Goal: Task Accomplishment & Management: Use online tool/utility

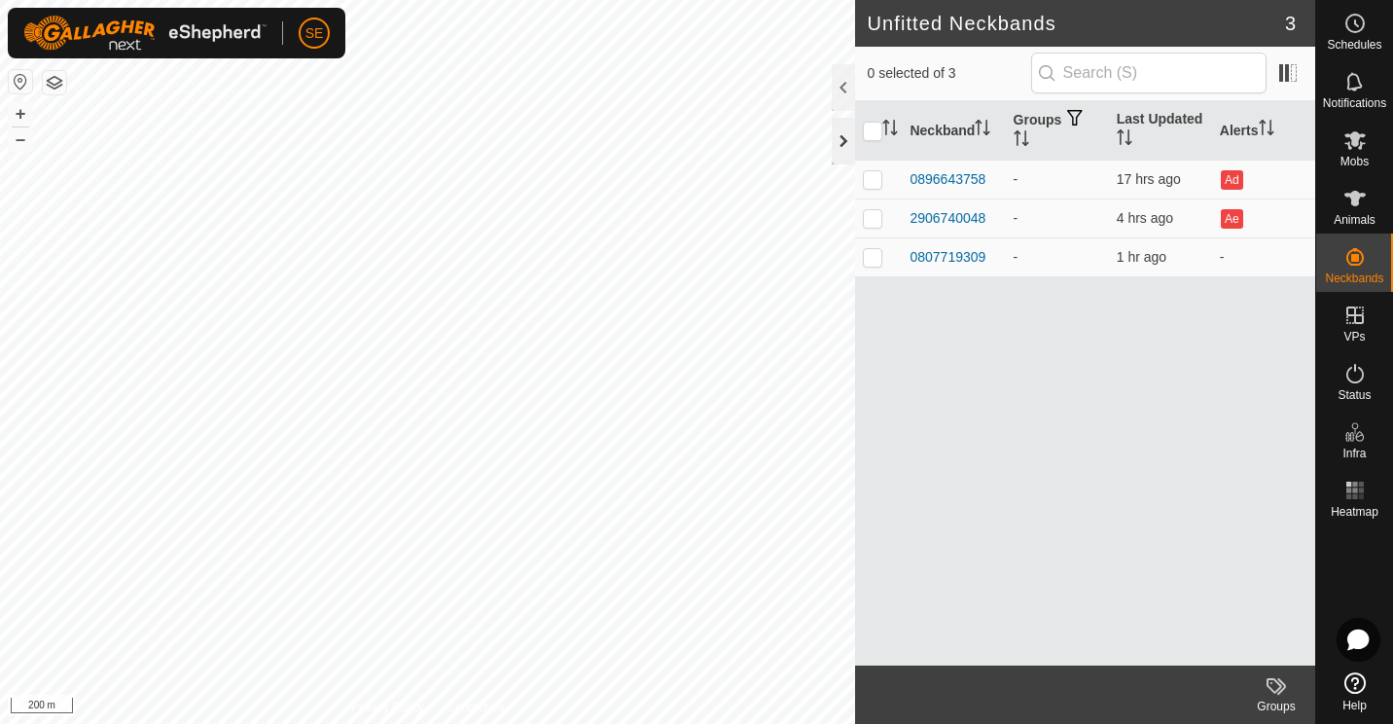
click at [841, 139] on div at bounding box center [843, 141] width 23 height 47
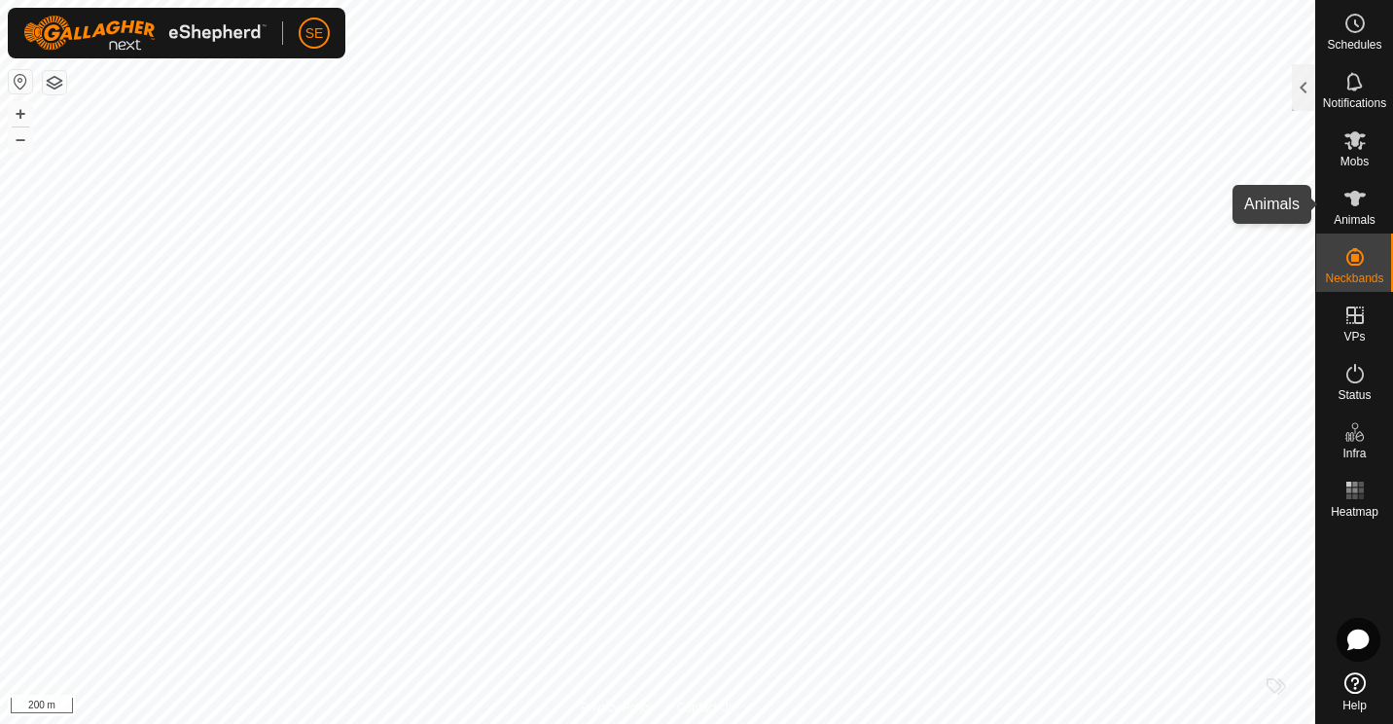
click at [1350, 202] on icon at bounding box center [1355, 198] width 23 height 23
click at [1300, 94] on div at bounding box center [1303, 87] width 23 height 47
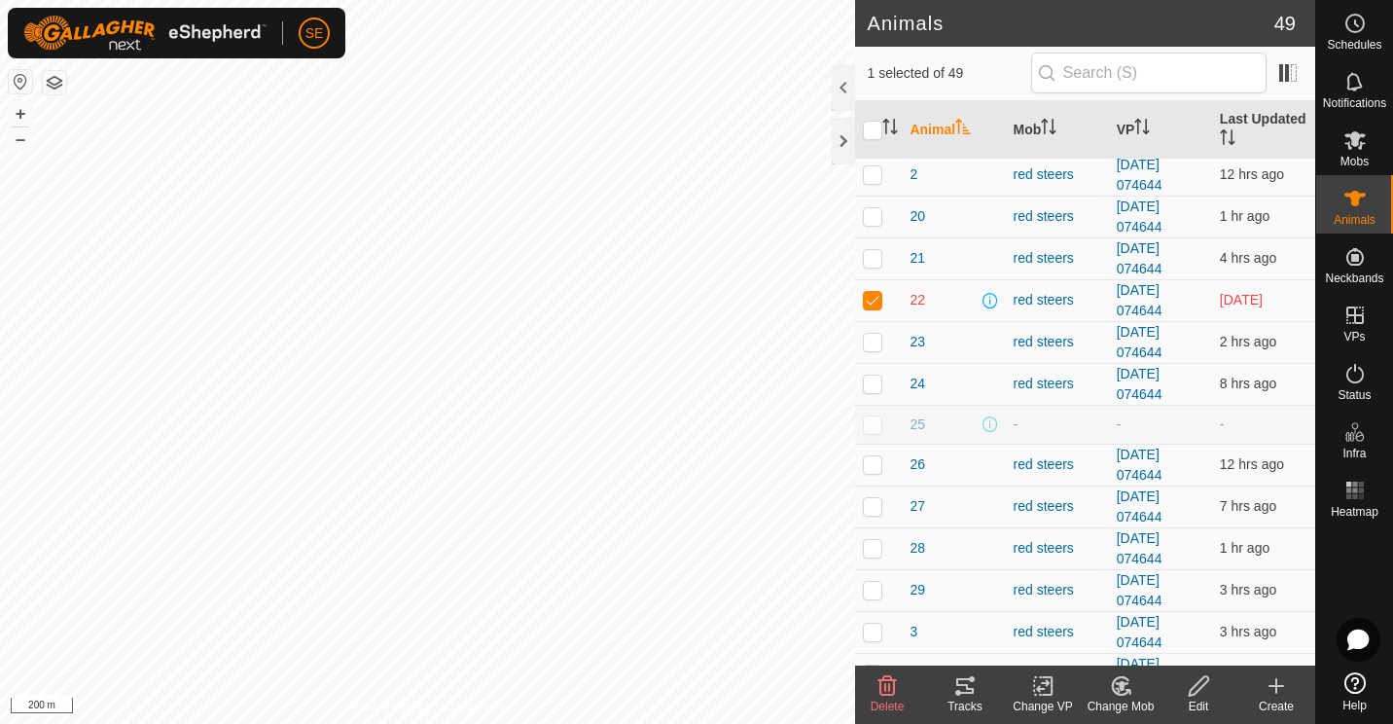
scroll to position [461, 0]
checkbox input "false"
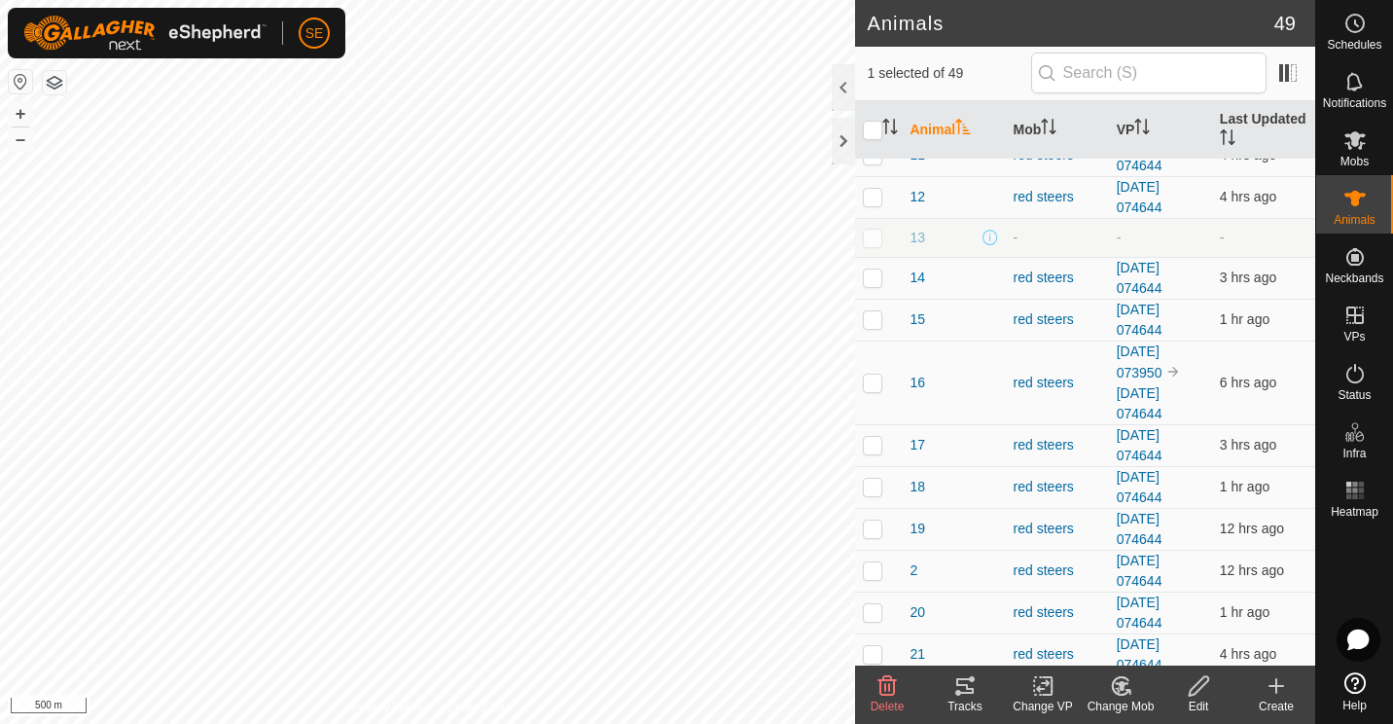
scroll to position [0, 0]
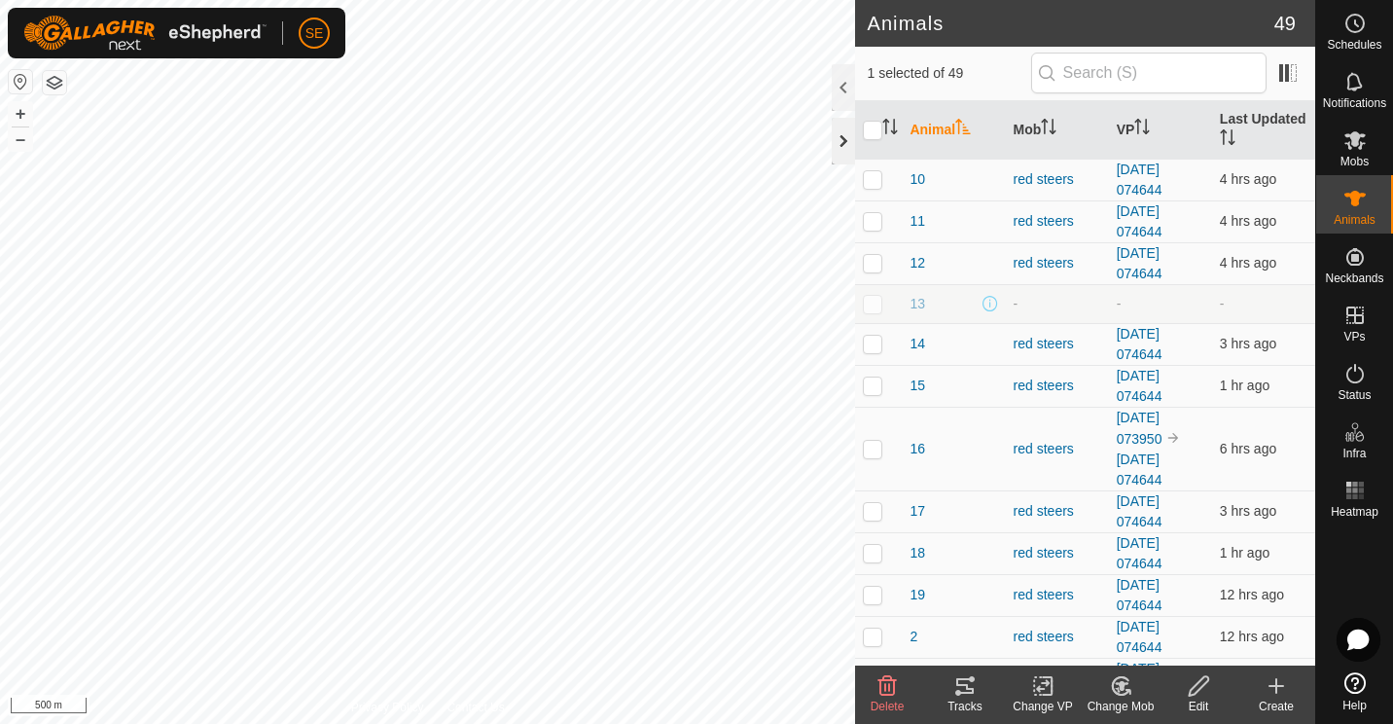
click at [840, 142] on div at bounding box center [843, 141] width 23 height 47
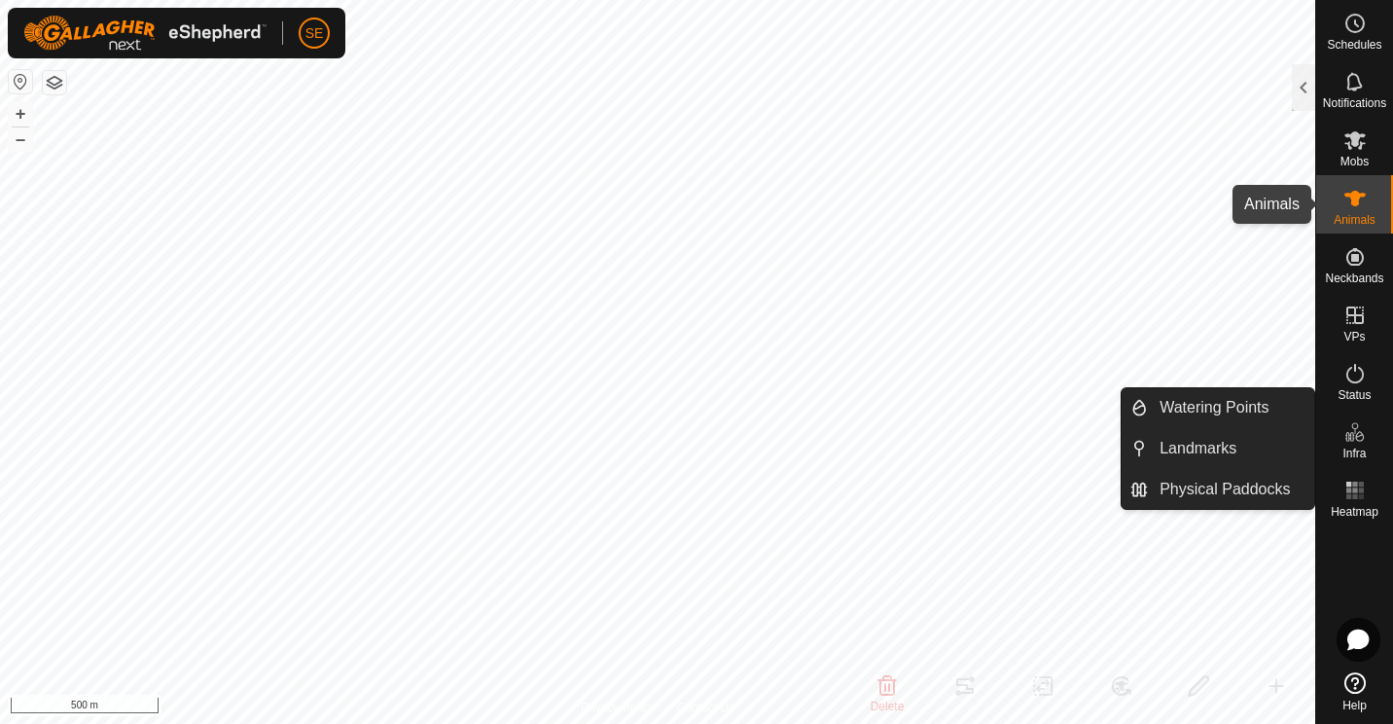
click at [1340, 201] on es-animals-svg-icon at bounding box center [1355, 198] width 35 height 31
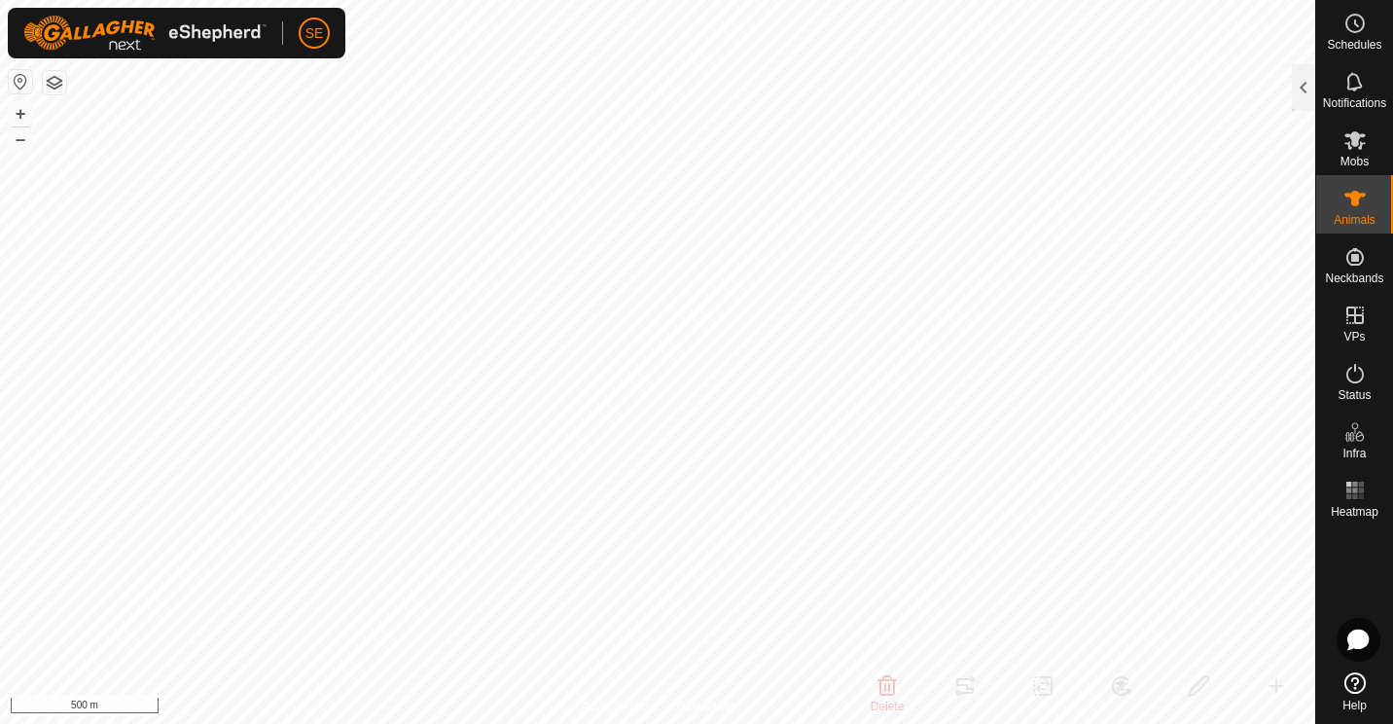
click at [1340, 201] on es-animals-svg-icon at bounding box center [1355, 198] width 35 height 31
click at [1302, 97] on div at bounding box center [1303, 87] width 23 height 47
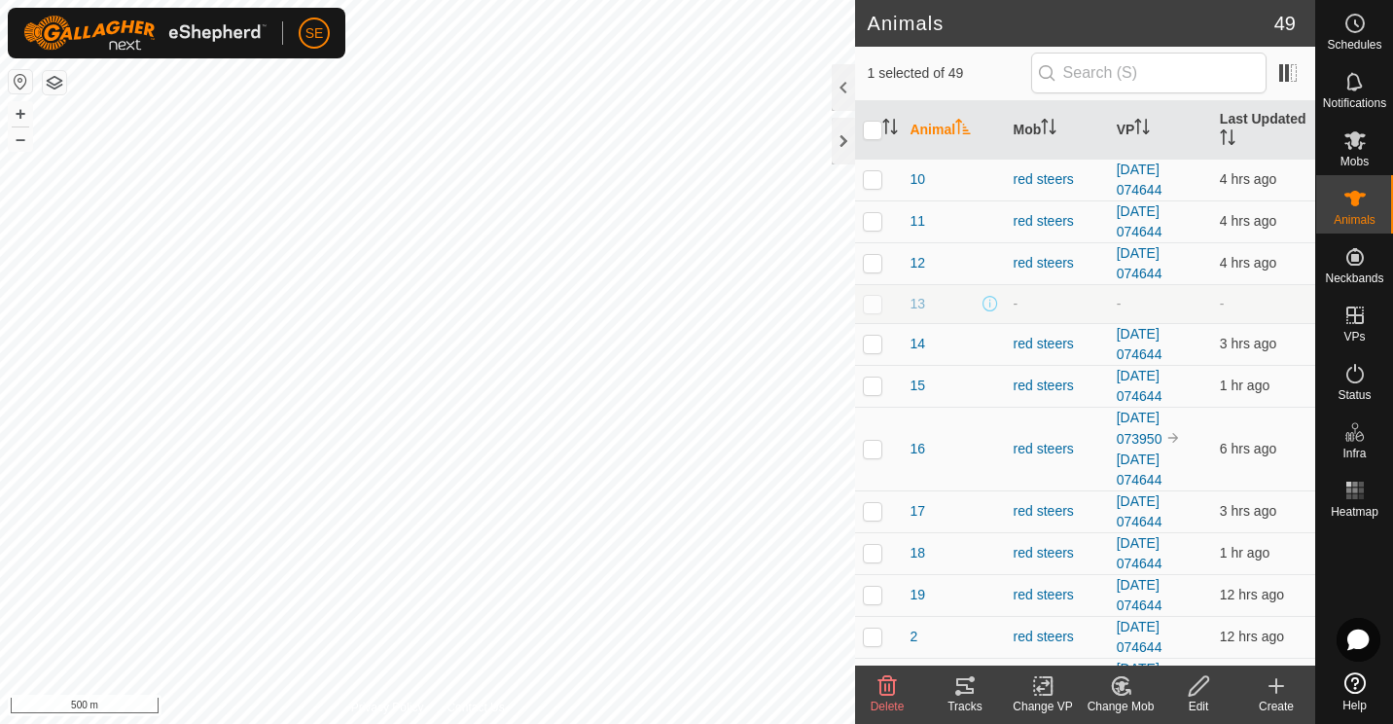
click at [1275, 686] on icon at bounding box center [1277, 686] width 14 height 0
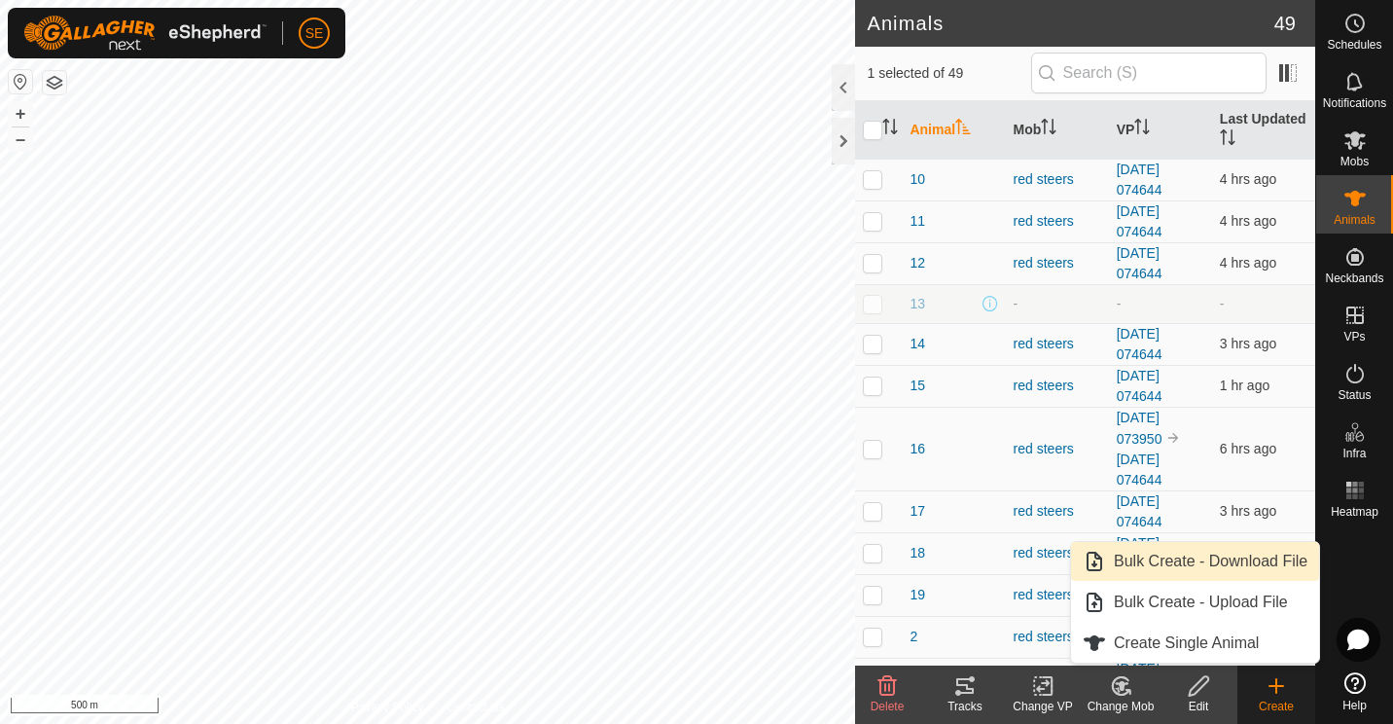
click at [1200, 564] on link "Bulk Create - Download File" at bounding box center [1195, 561] width 248 height 39
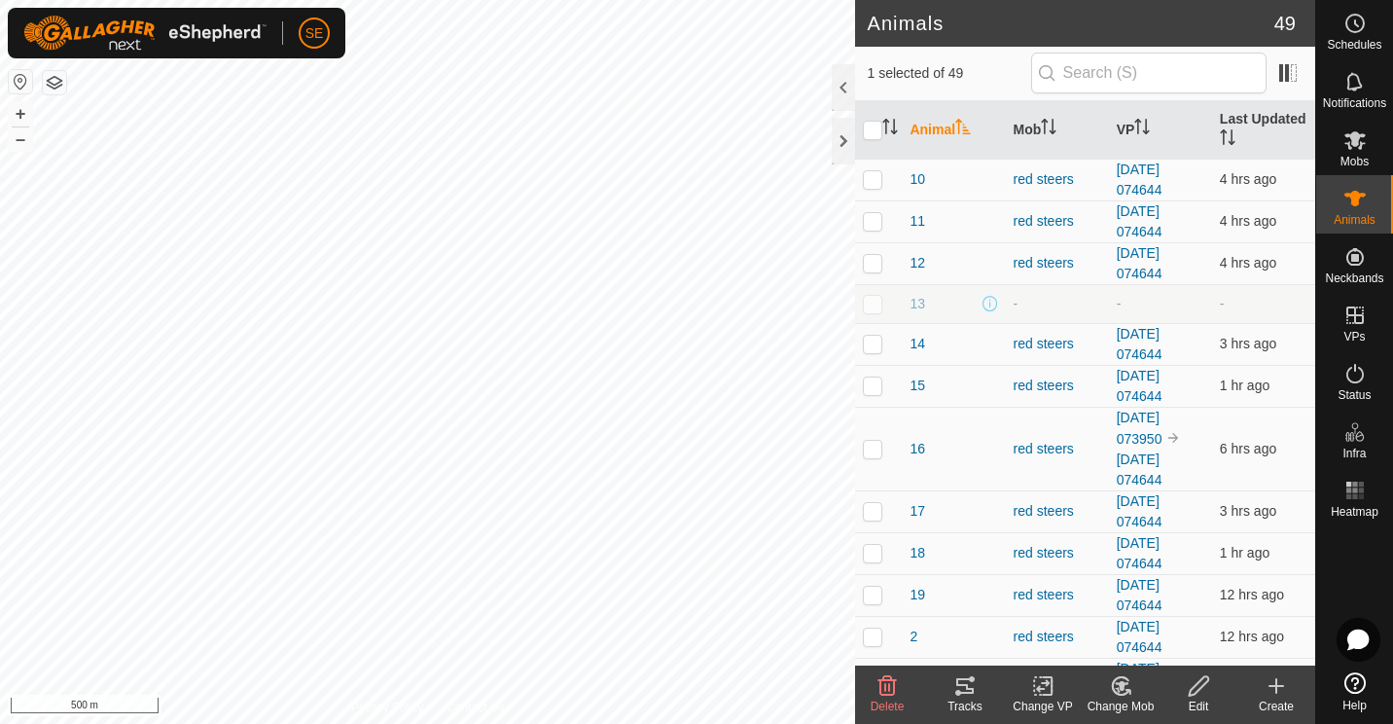
click at [1283, 686] on icon at bounding box center [1277, 686] width 14 height 0
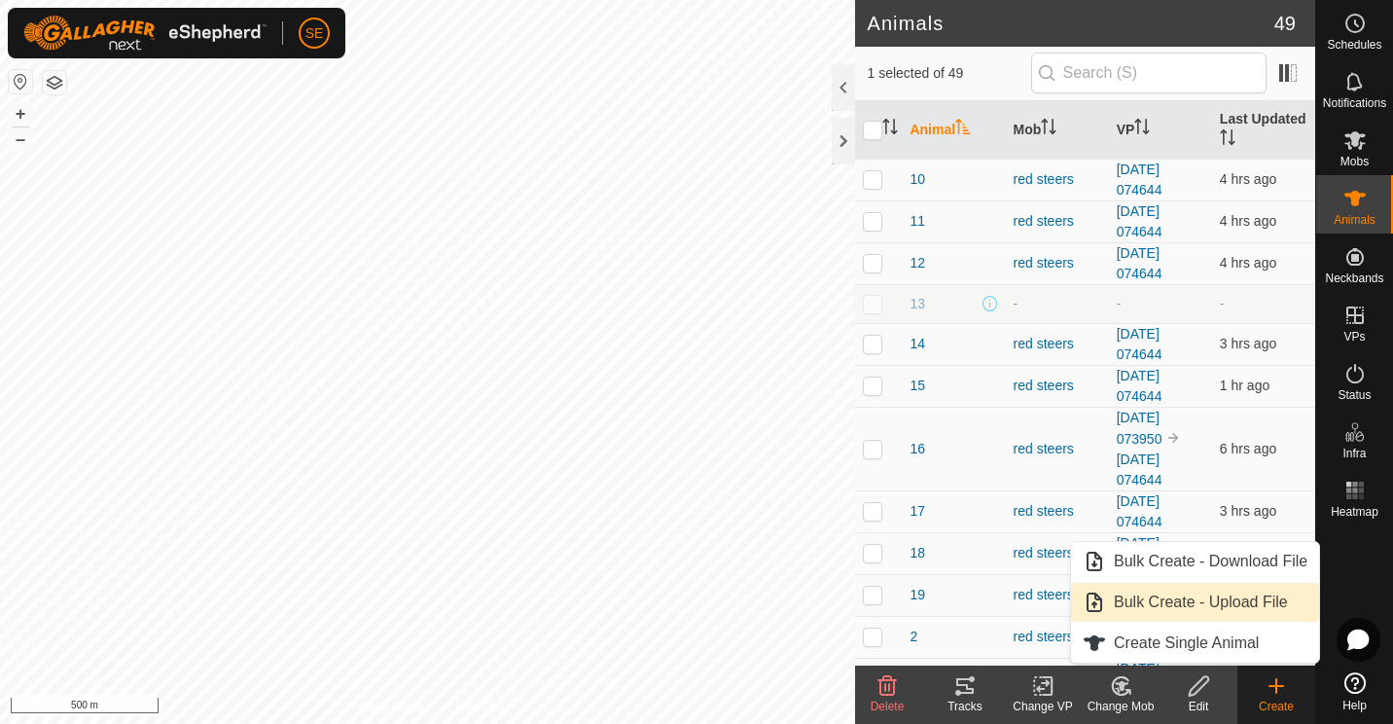
click at [1175, 607] on link "Bulk Create - Upload File" at bounding box center [1195, 602] width 248 height 39
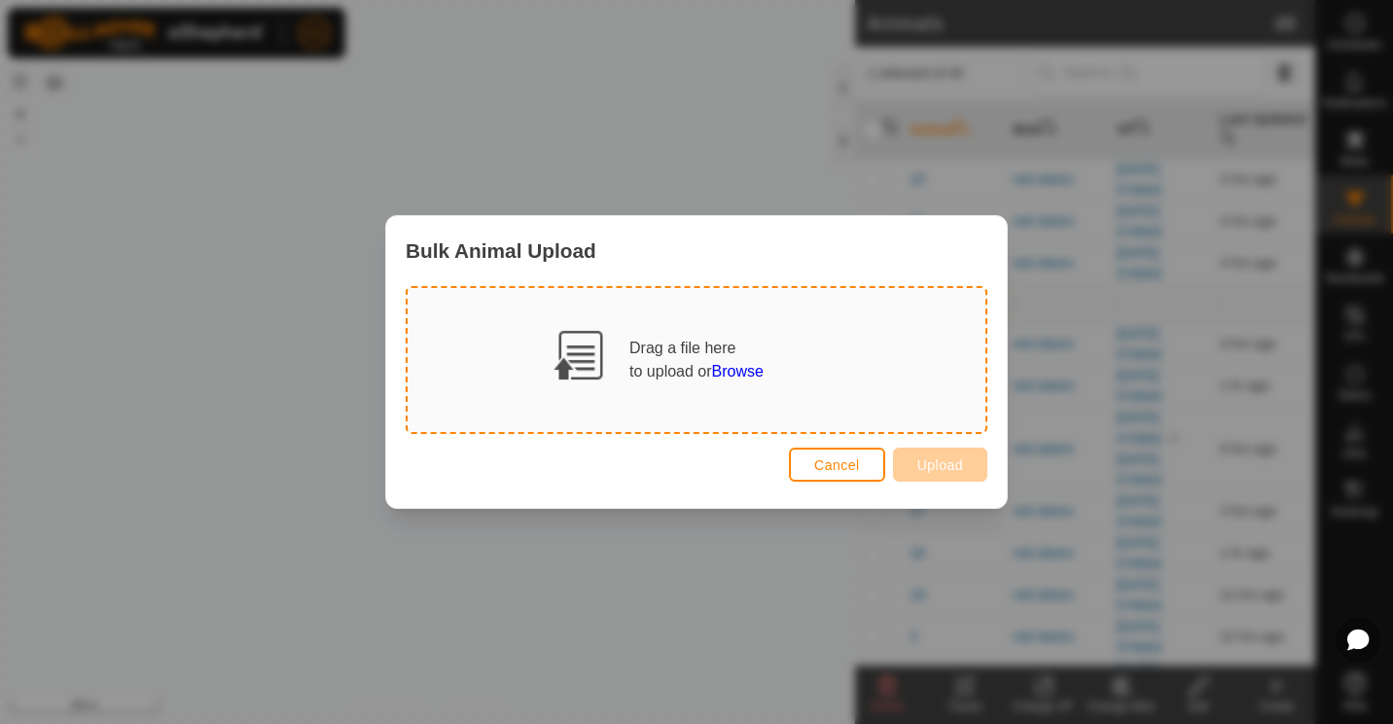
click at [735, 366] on span "Browse" at bounding box center [738, 371] width 52 height 17
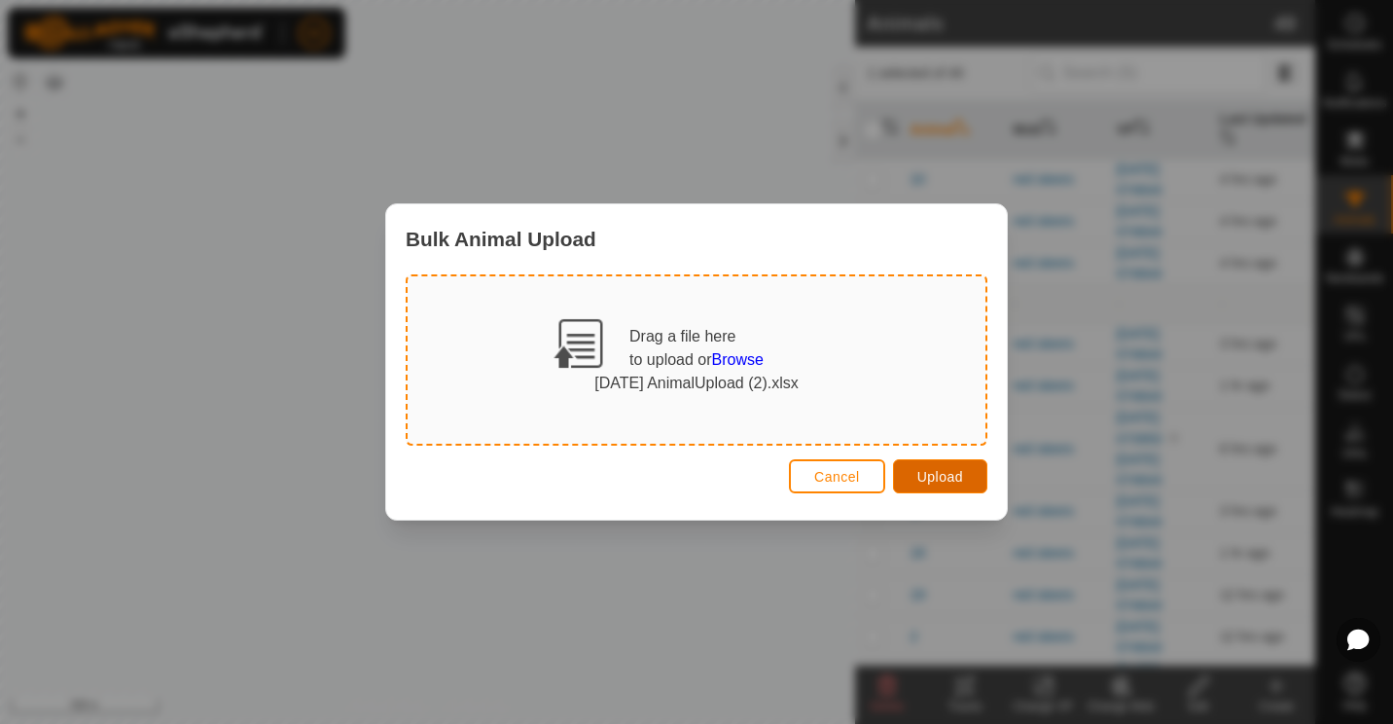
click at [939, 490] on button "Upload" at bounding box center [940, 476] width 94 height 34
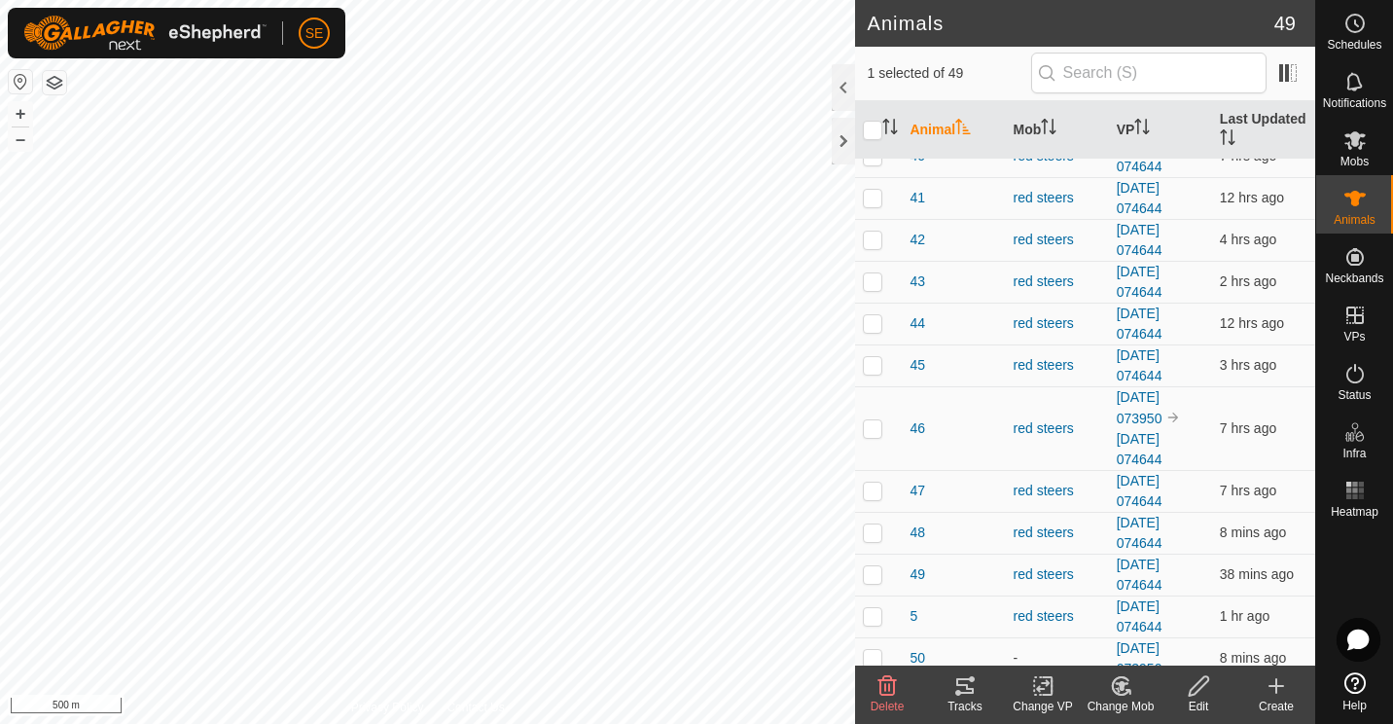
scroll to position [1620, 0]
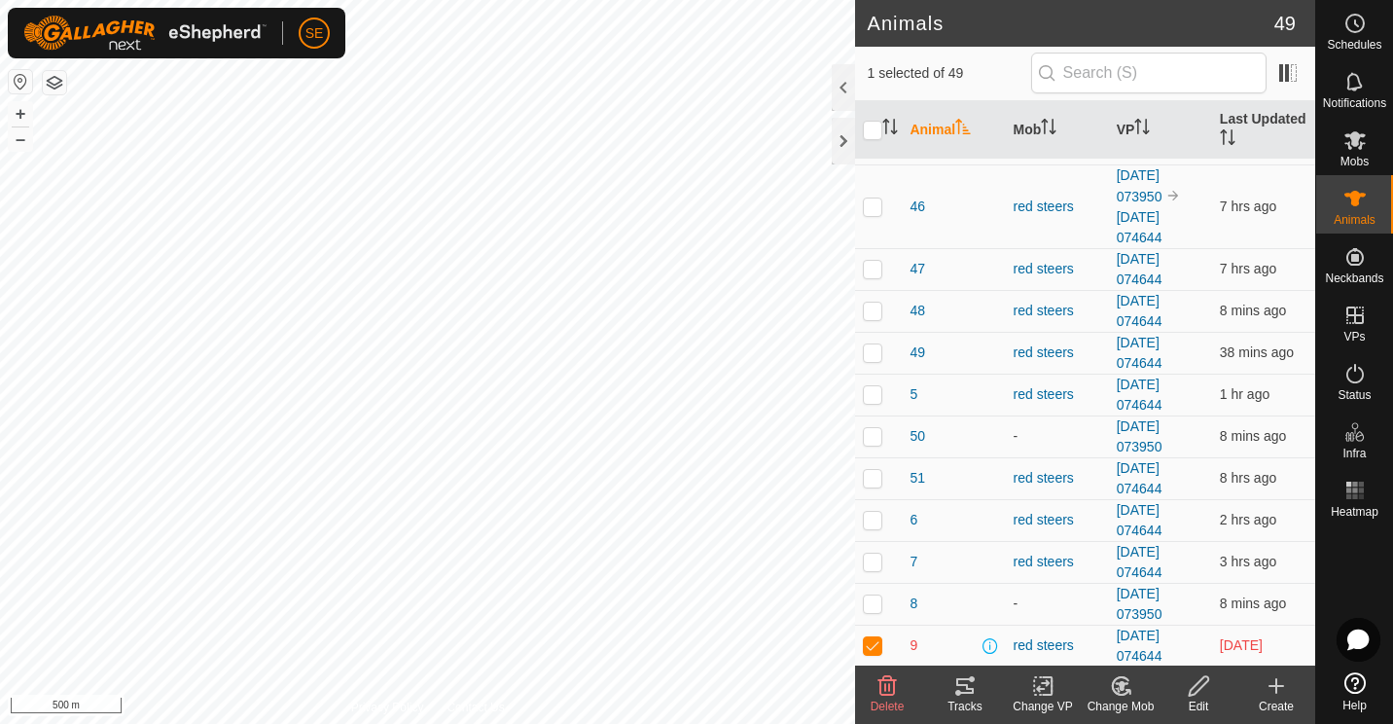
click at [874, 645] on p-checkbox at bounding box center [872, 645] width 19 height 16
checkbox input "false"
click at [1358, 195] on icon at bounding box center [1355, 199] width 21 height 16
click at [1034, 126] on th "Mob" at bounding box center [1057, 130] width 103 height 58
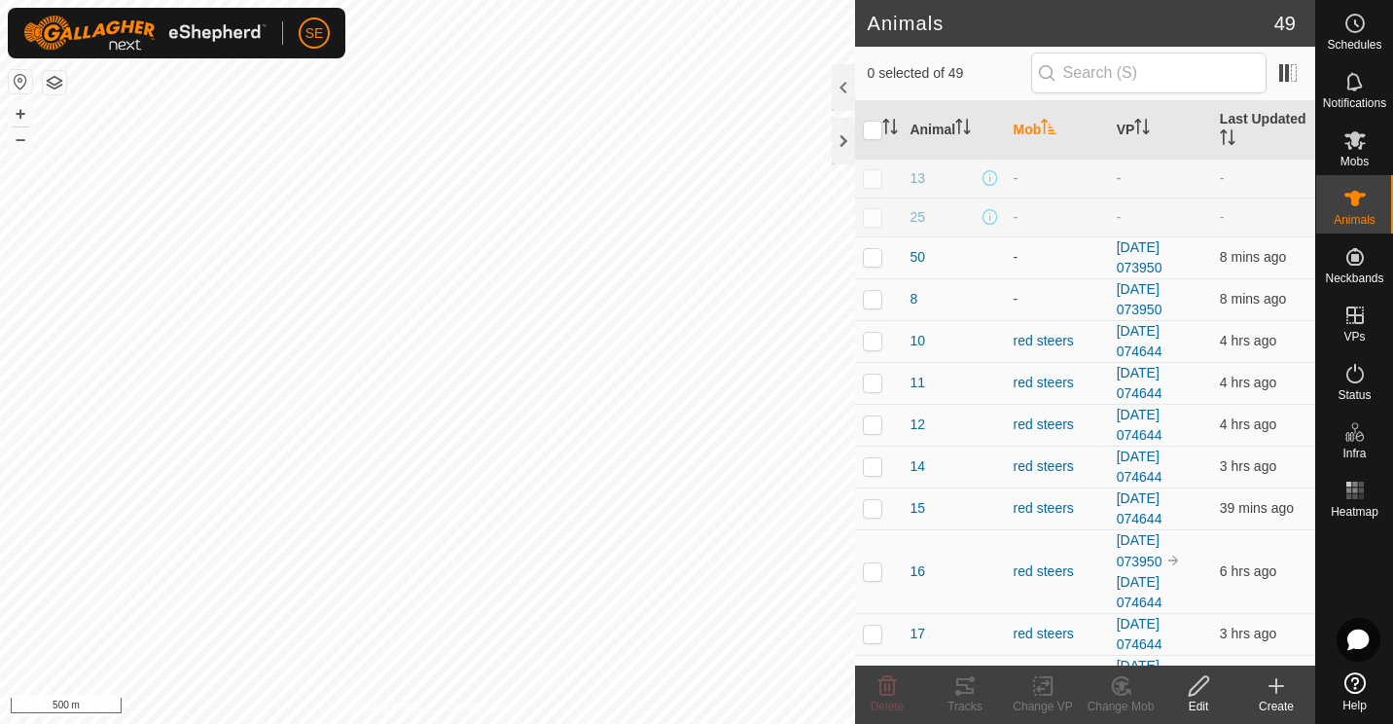
click at [873, 180] on p-checkbox at bounding box center [872, 178] width 19 height 16
checkbox input "true"
click at [876, 216] on p-checkbox at bounding box center [872, 217] width 19 height 16
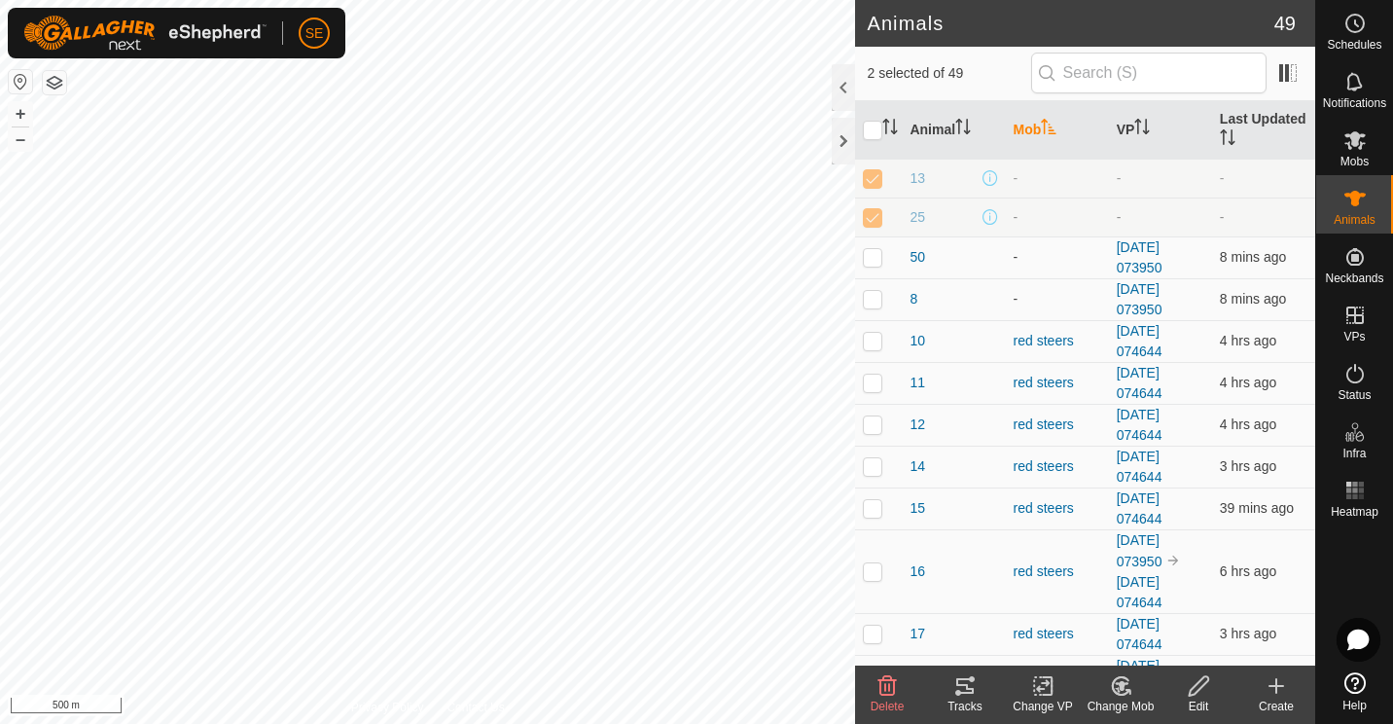
click at [876, 216] on p-checkbox at bounding box center [872, 217] width 19 height 16
checkbox input "false"
click at [876, 175] on p-checkbox at bounding box center [872, 178] width 19 height 16
checkbox input "false"
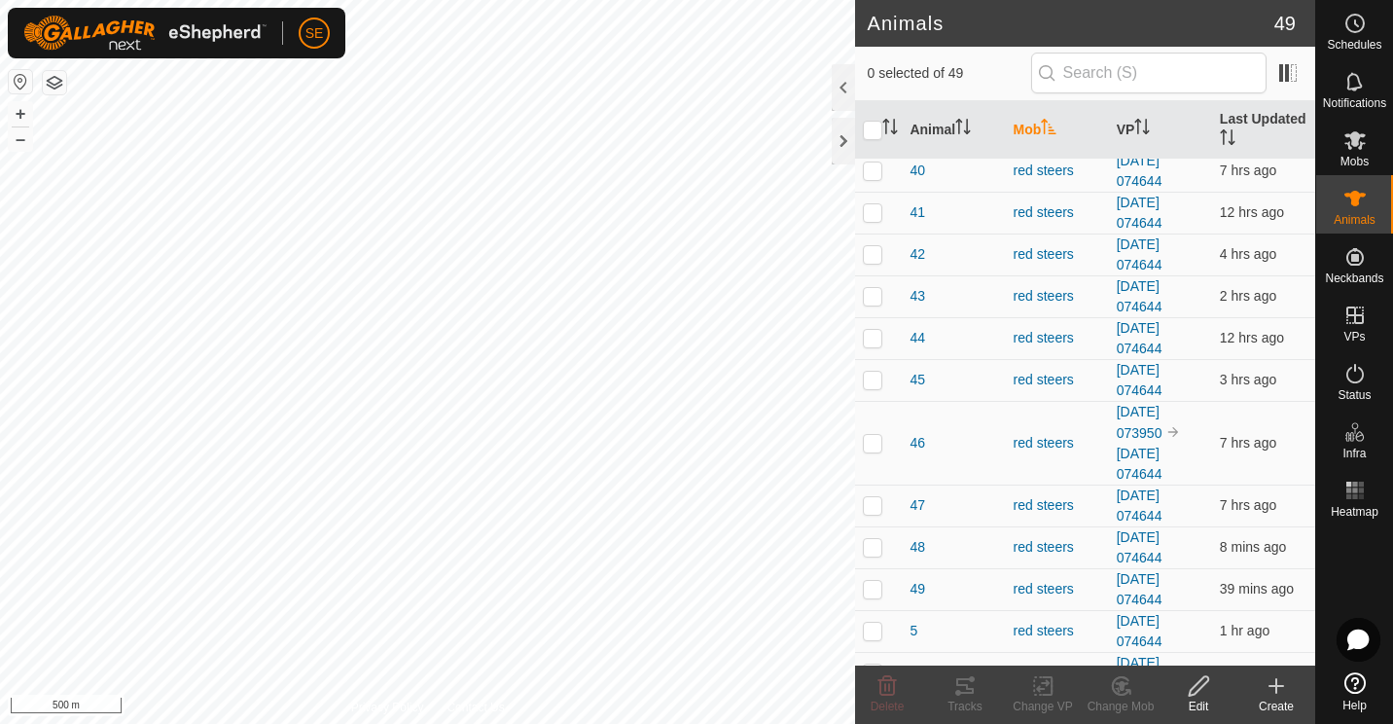
scroll to position [1620, 0]
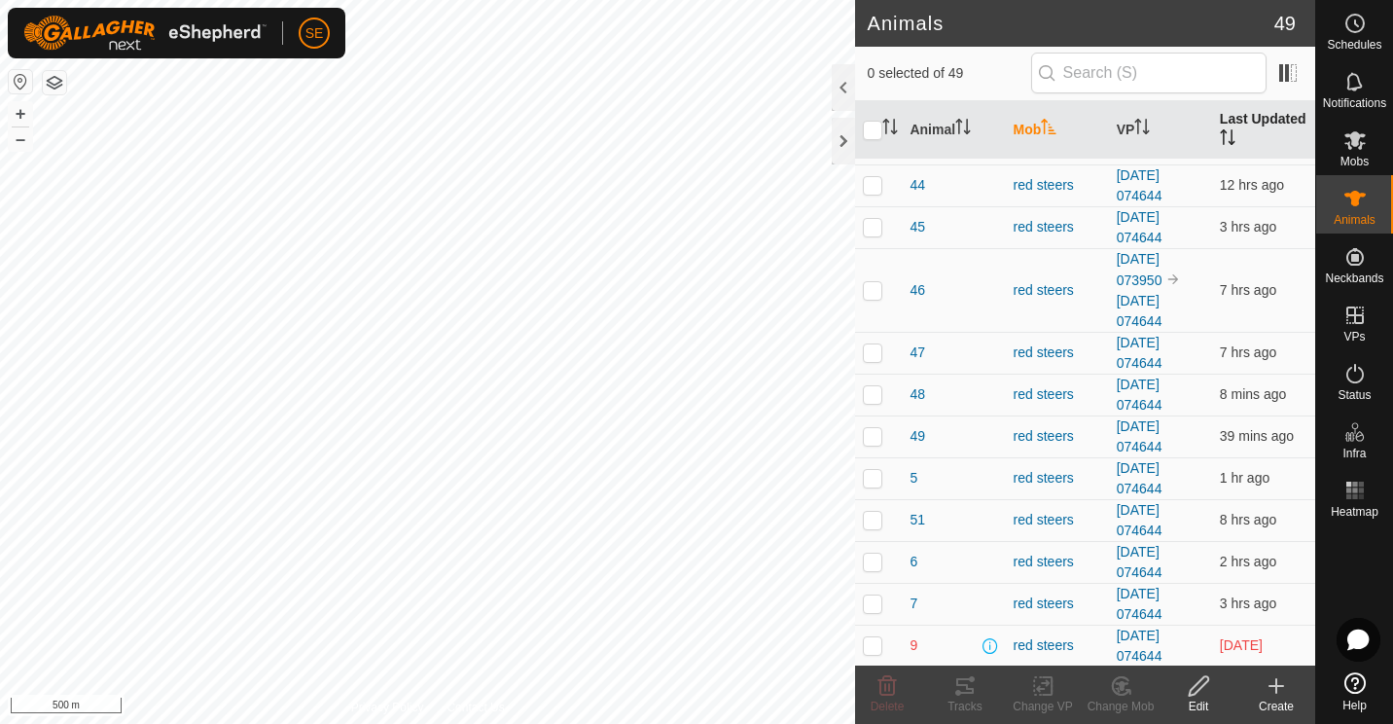
click at [1223, 118] on th "Last Updated" at bounding box center [1263, 130] width 103 height 58
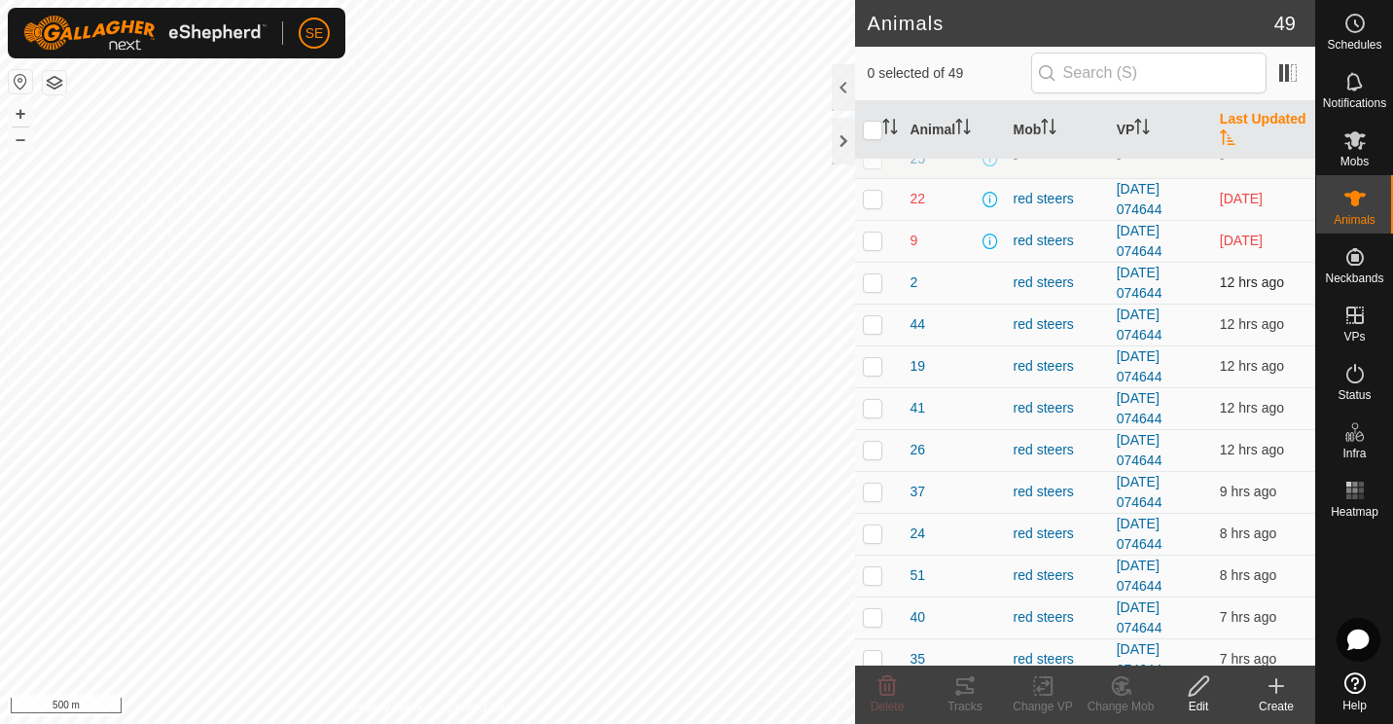
scroll to position [0, 0]
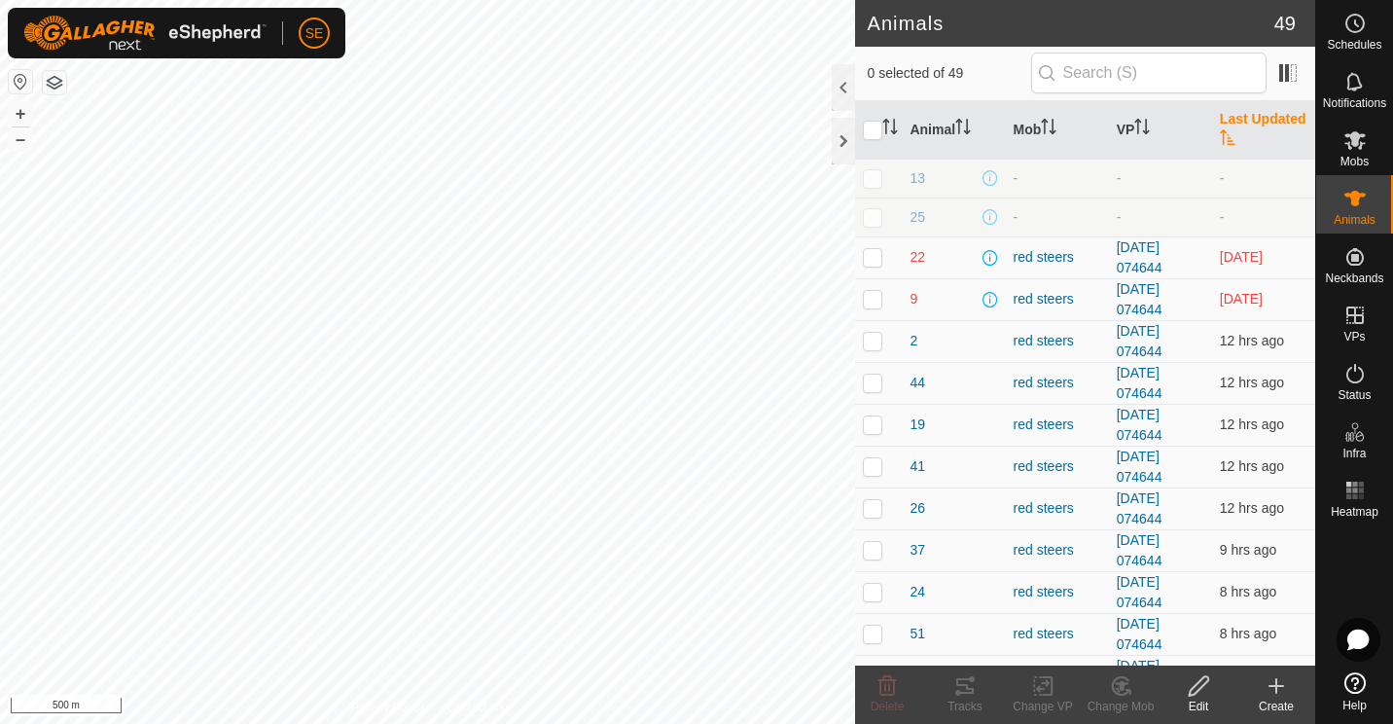
click at [1203, 697] on icon at bounding box center [1199, 685] width 24 height 23
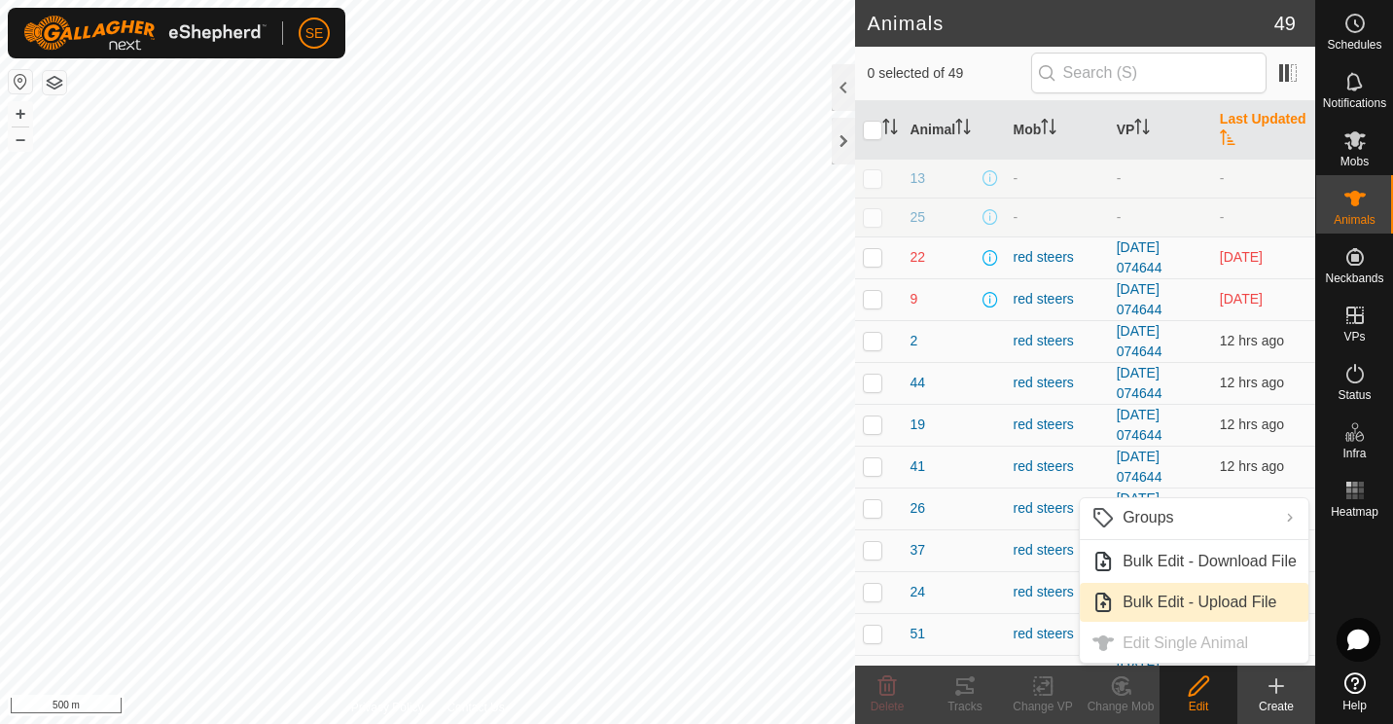
click at [1174, 598] on link "Bulk Edit - Upload File" at bounding box center [1194, 602] width 229 height 39
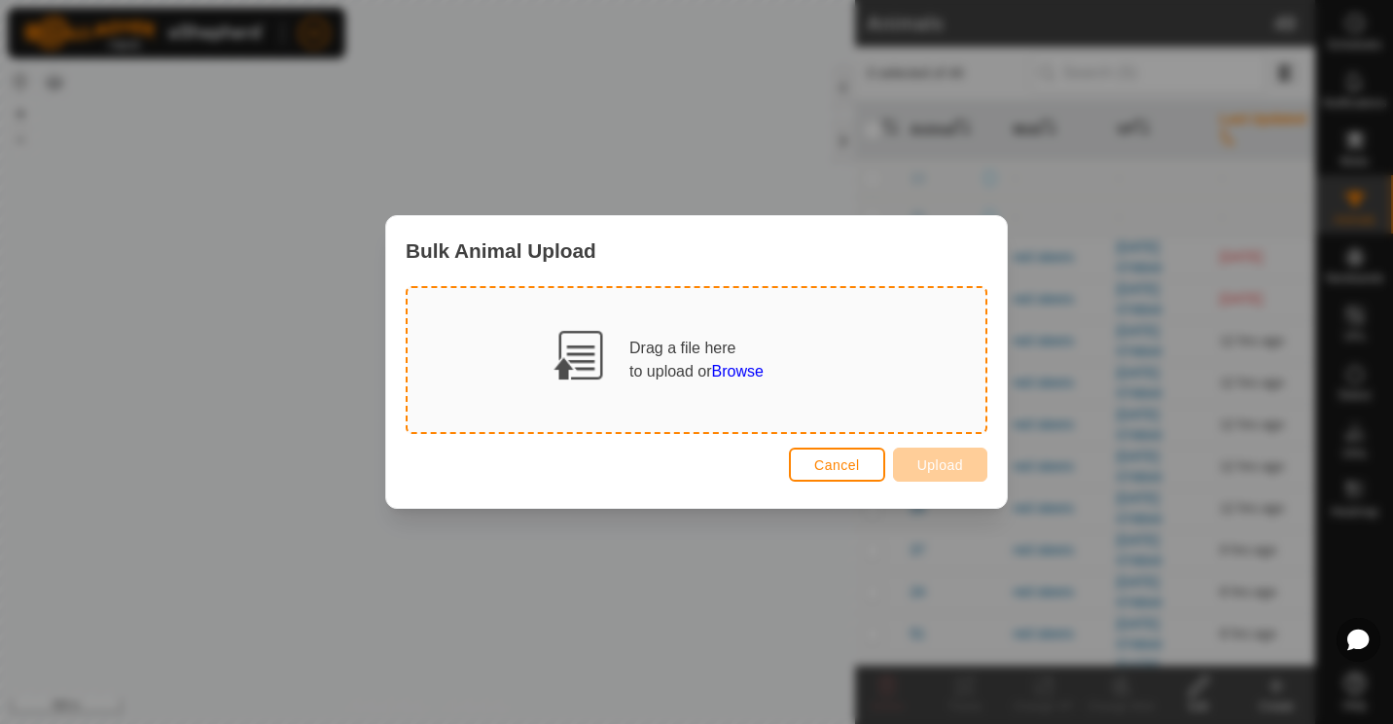
click at [719, 371] on span "Browse" at bounding box center [738, 371] width 52 height 17
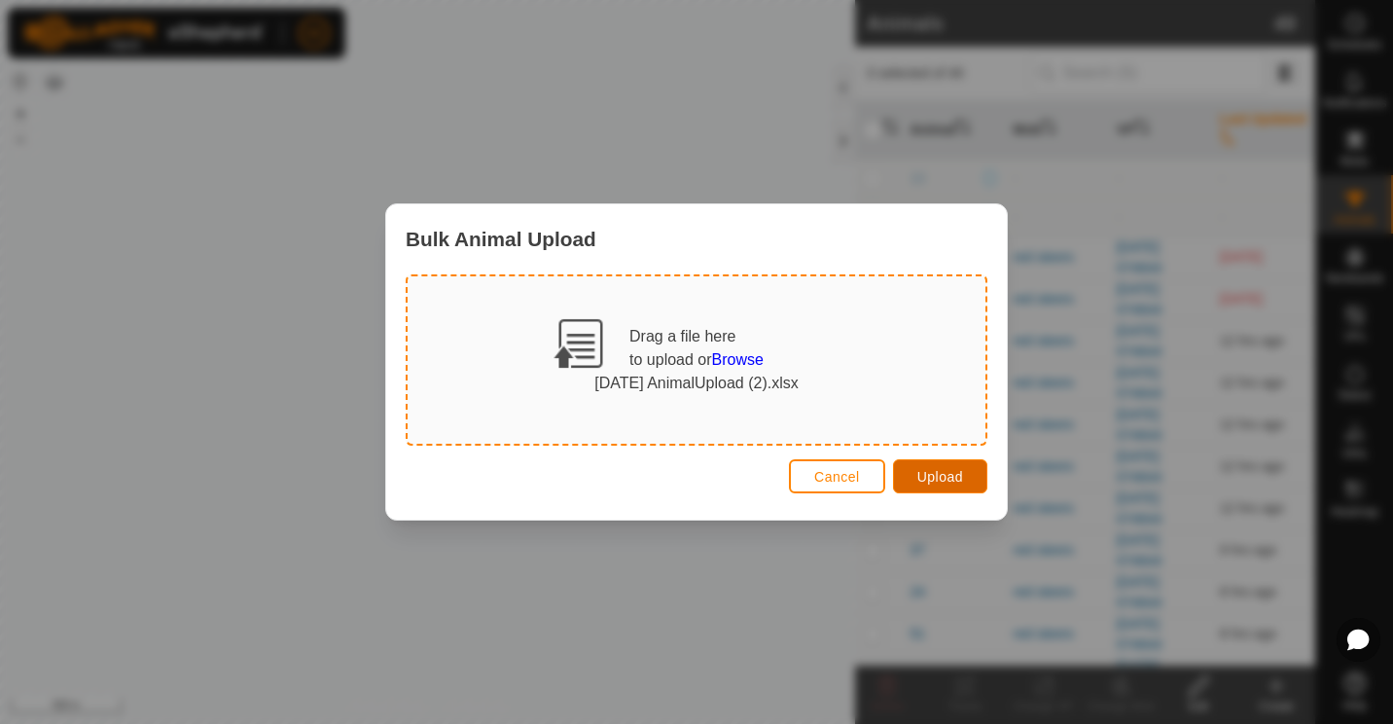
click at [942, 477] on span "Upload" at bounding box center [940, 477] width 46 height 16
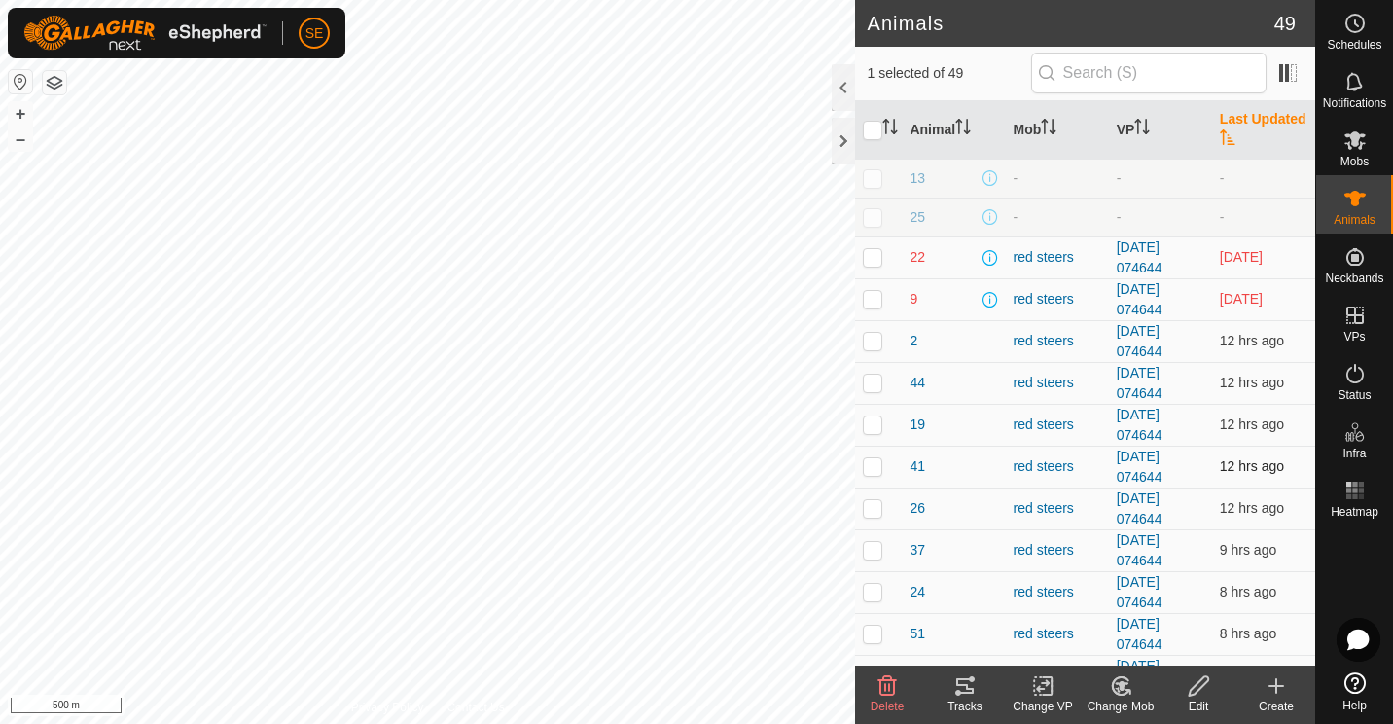
checkbox input "false"
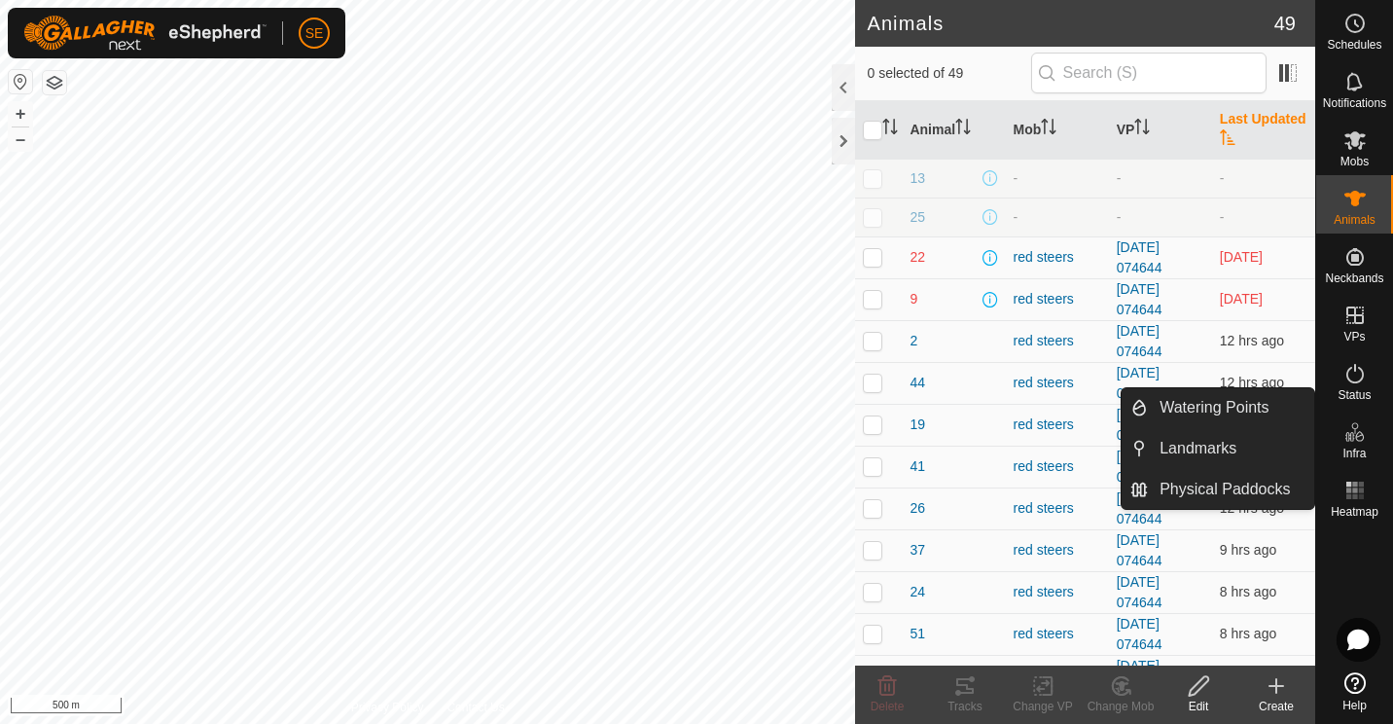
click at [1277, 693] on icon at bounding box center [1276, 685] width 23 height 23
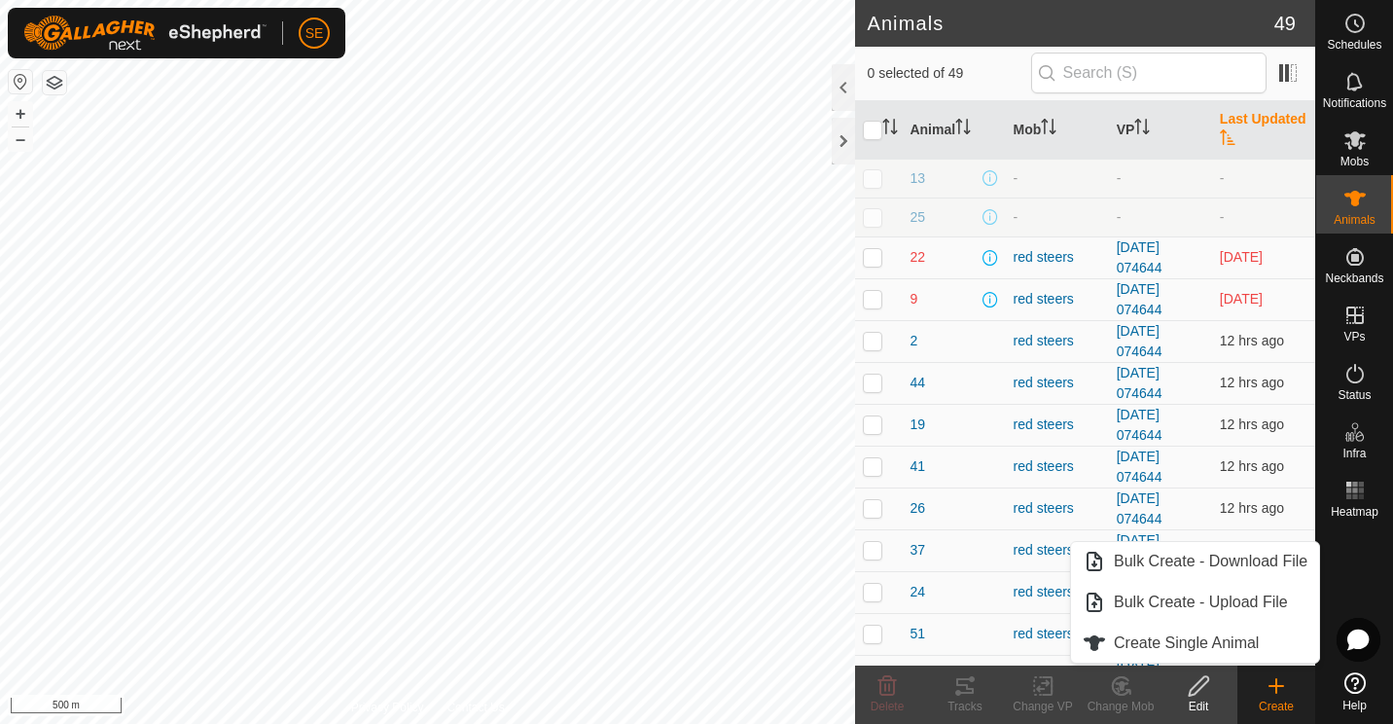
click at [1277, 693] on icon at bounding box center [1276, 685] width 23 height 23
click at [1227, 564] on link "Bulk Create - Download File" at bounding box center [1195, 561] width 248 height 39
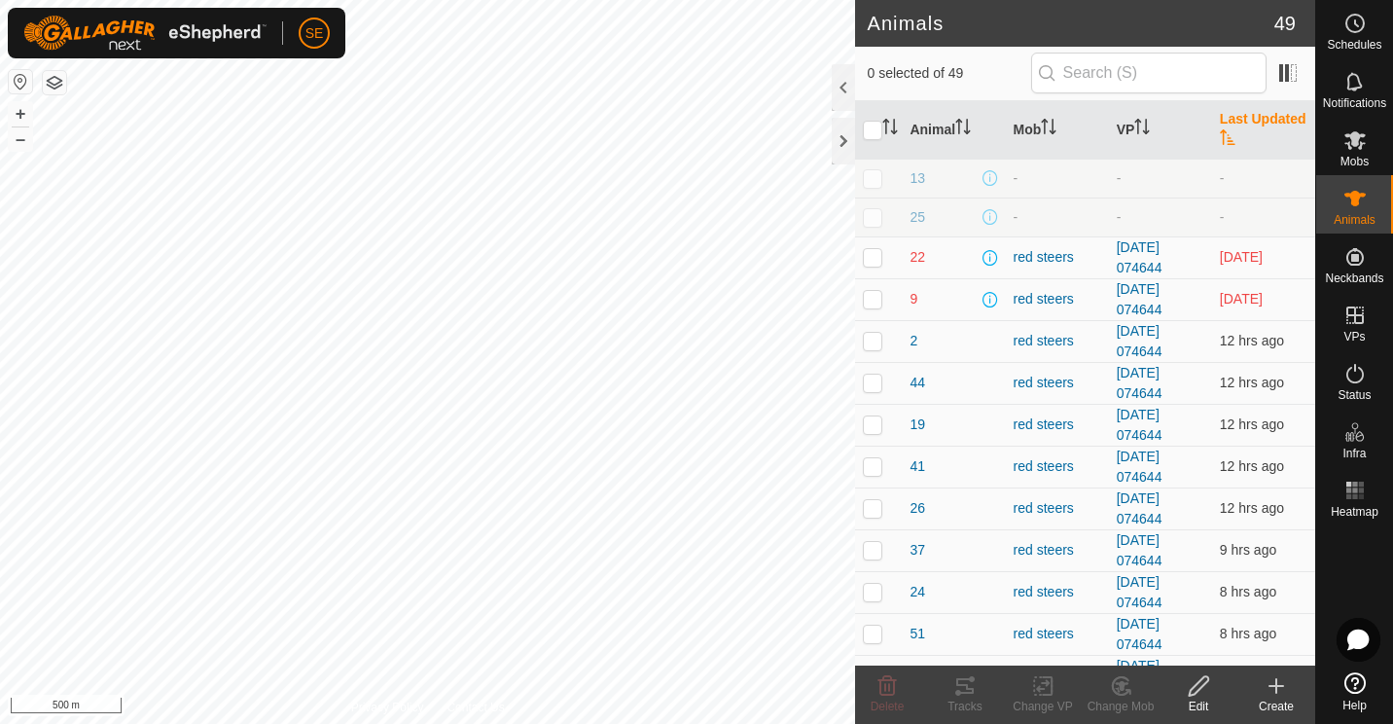
click at [1278, 690] on icon at bounding box center [1276, 685] width 23 height 23
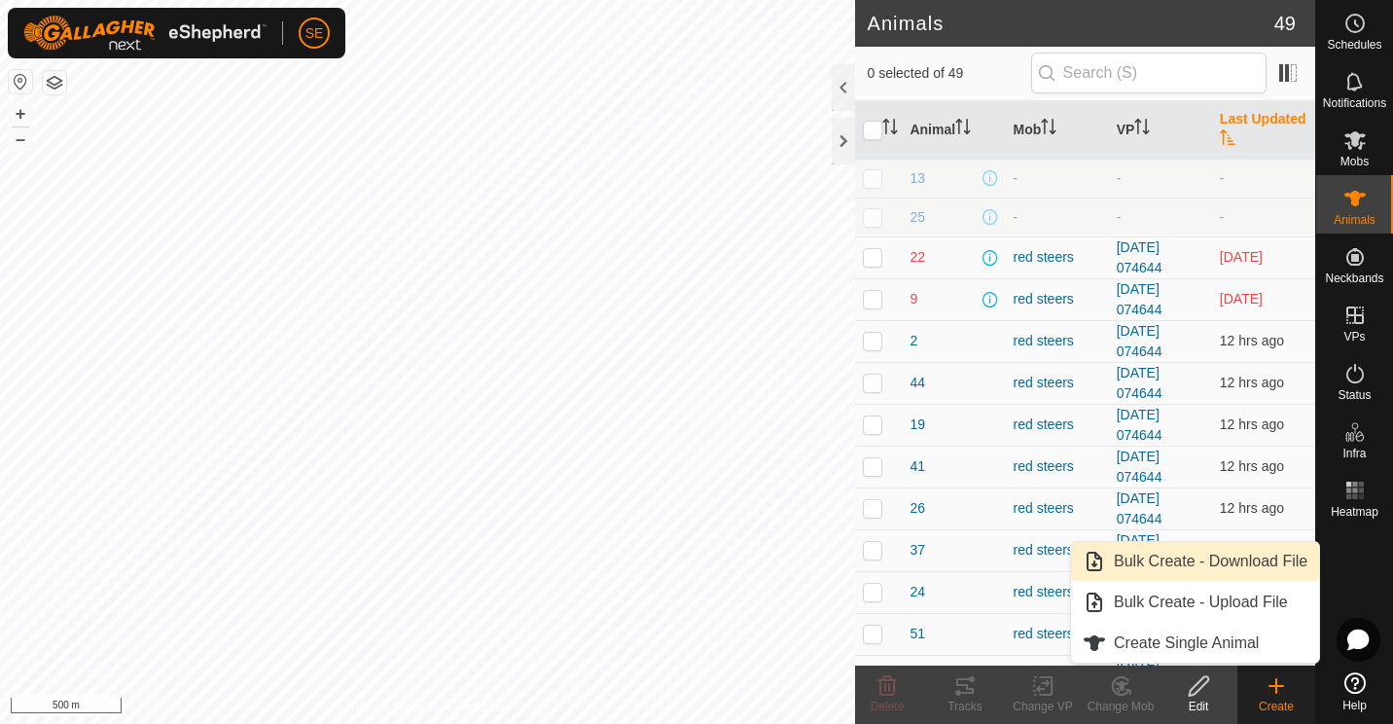
click at [1228, 557] on link "Bulk Create - Download File" at bounding box center [1195, 561] width 248 height 39
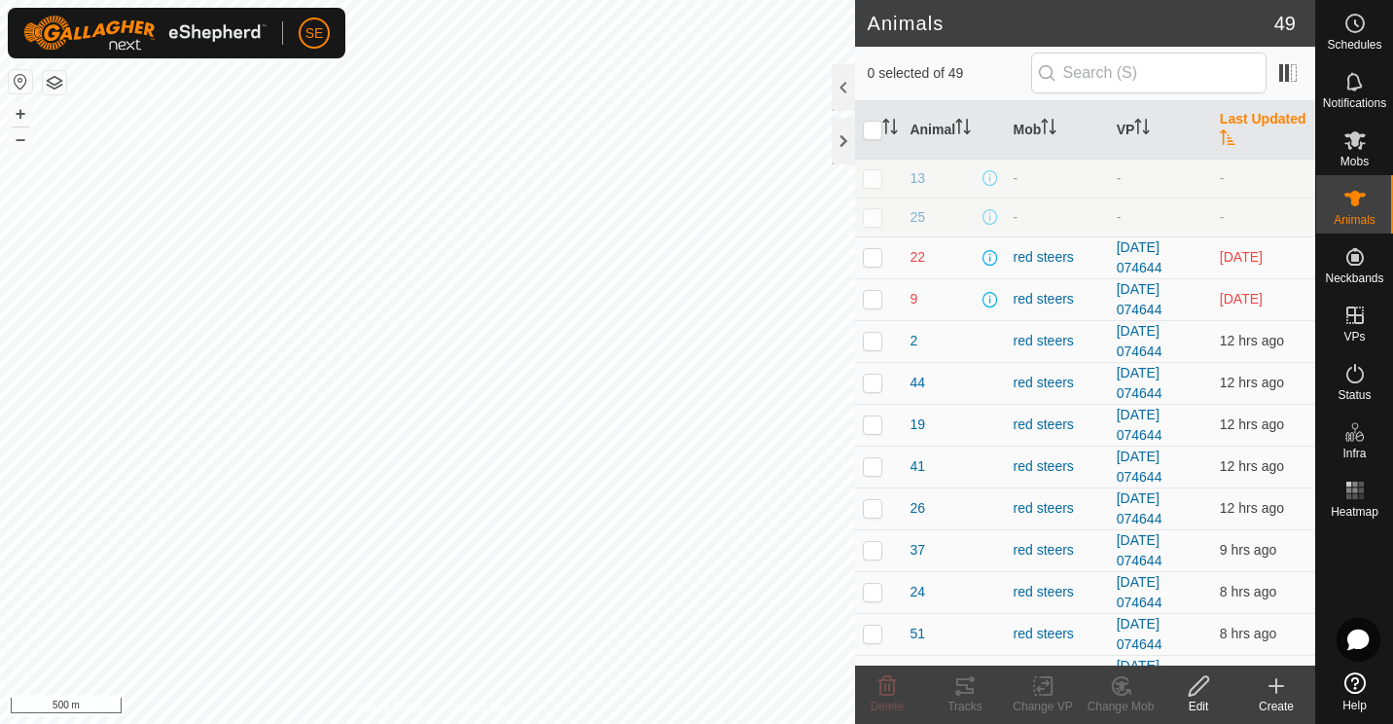
click at [1282, 693] on icon at bounding box center [1276, 685] width 23 height 23
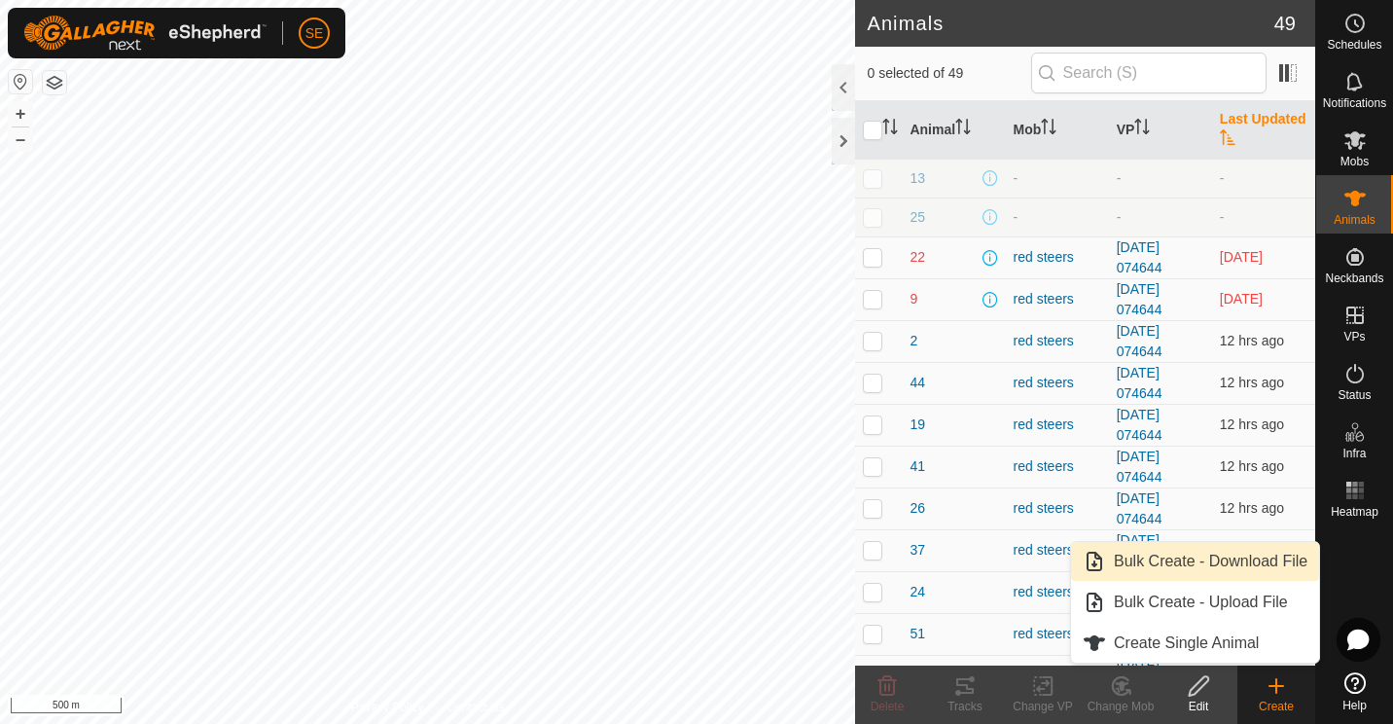
click at [1190, 561] on link "Bulk Create - Download File" at bounding box center [1195, 561] width 248 height 39
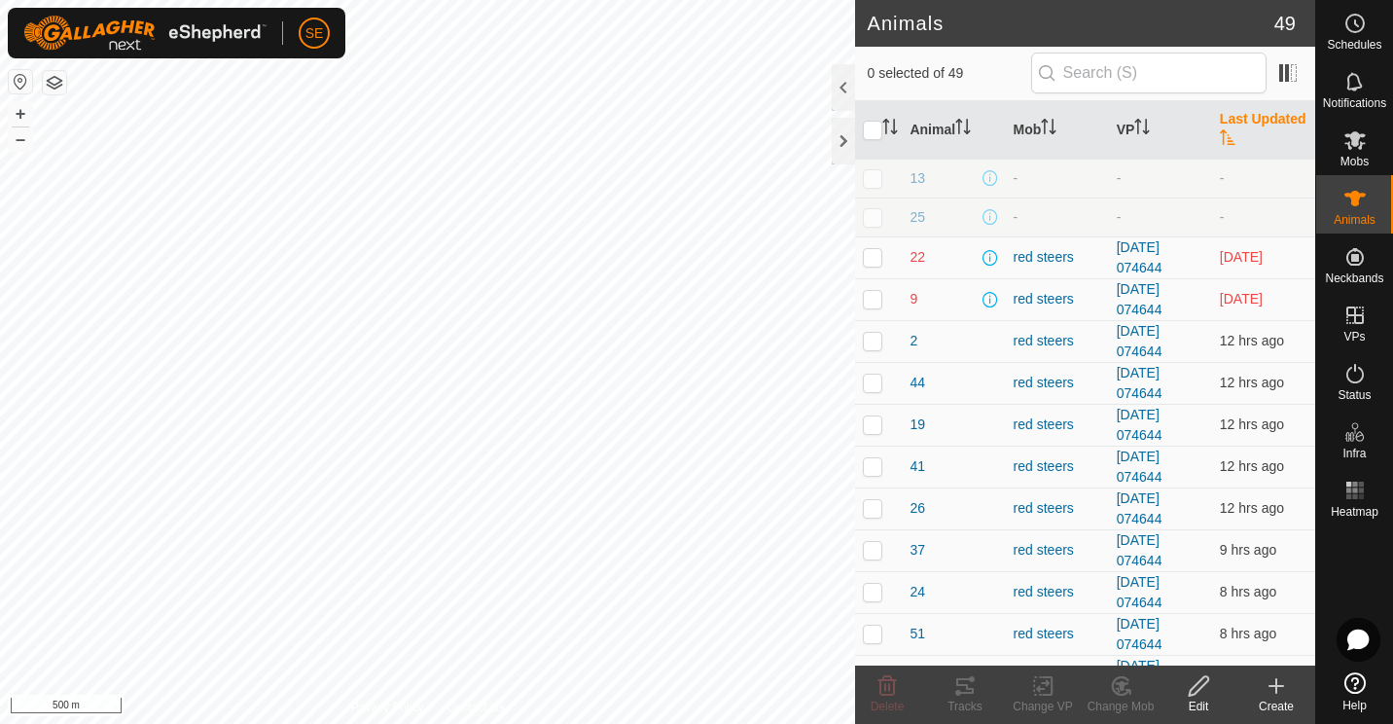
click at [1274, 694] on icon at bounding box center [1276, 685] width 23 height 23
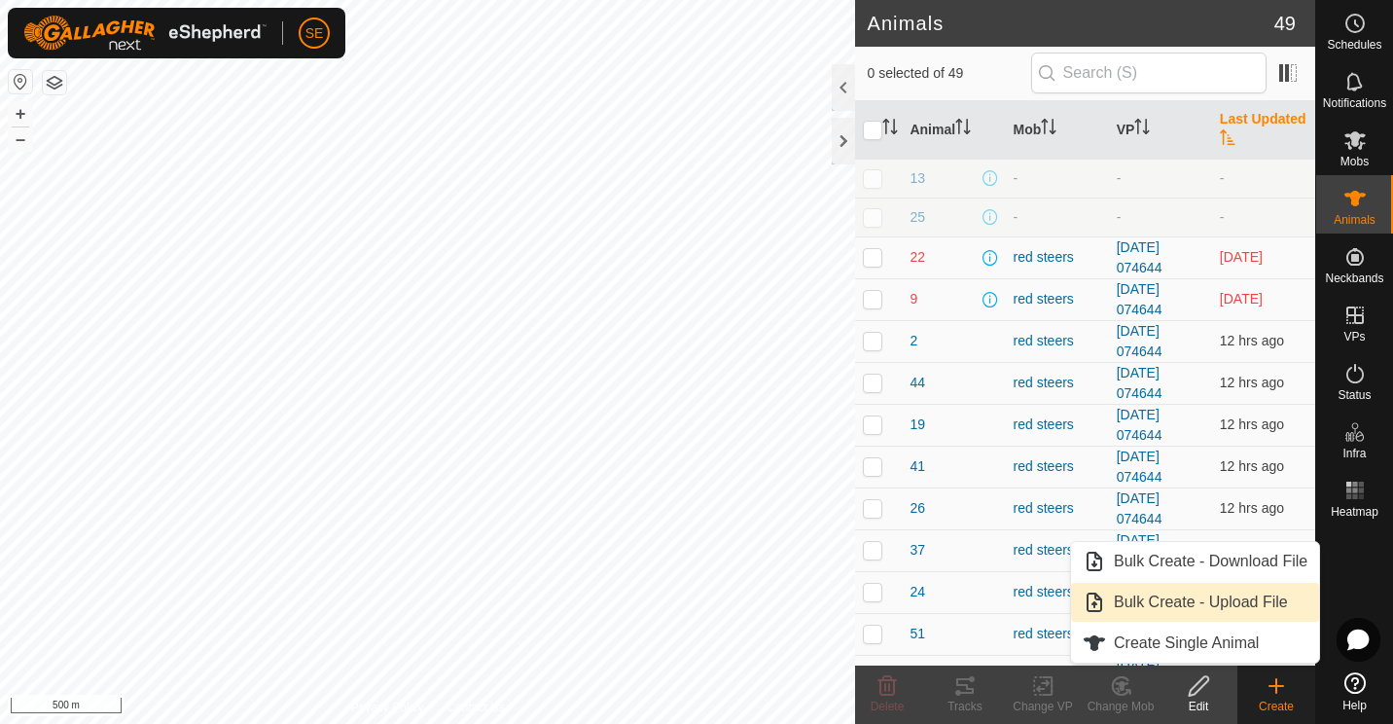
click at [1227, 604] on link "Bulk Create - Upload File" at bounding box center [1195, 602] width 248 height 39
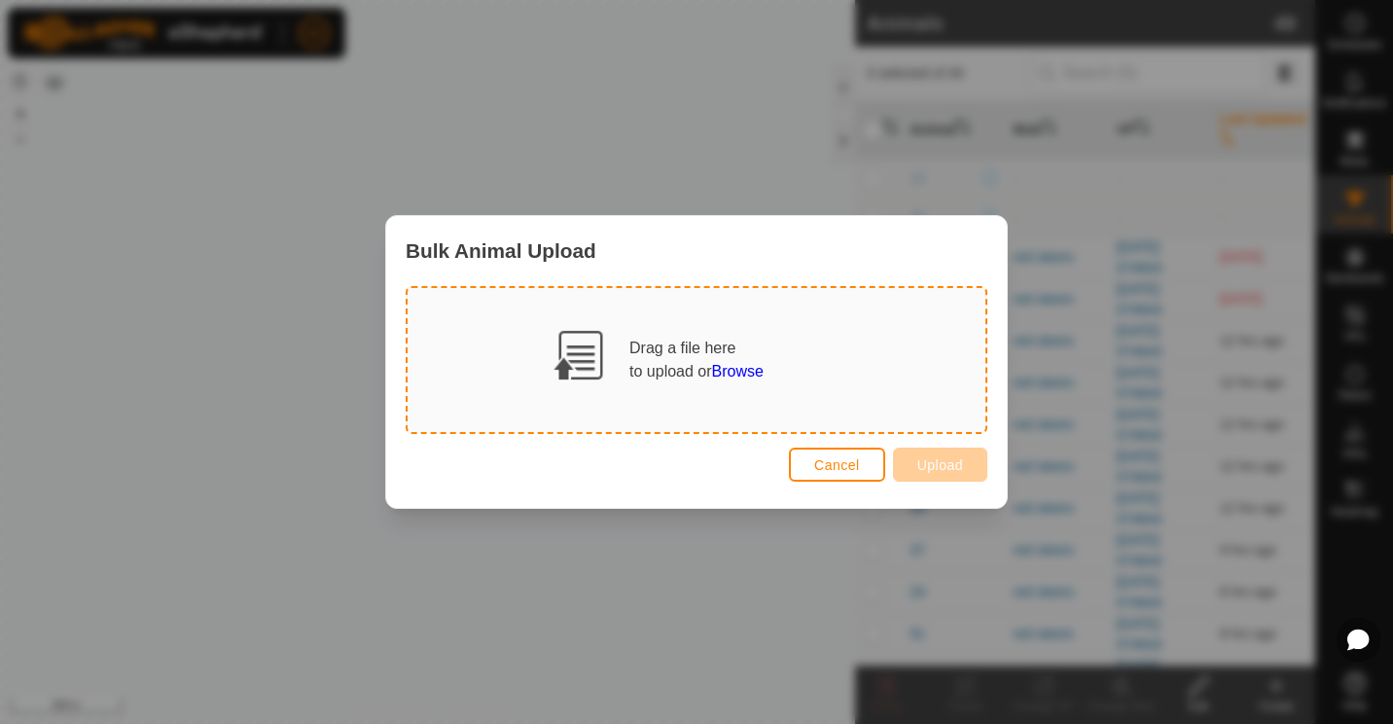
click at [752, 369] on span "Browse" at bounding box center [738, 371] width 52 height 17
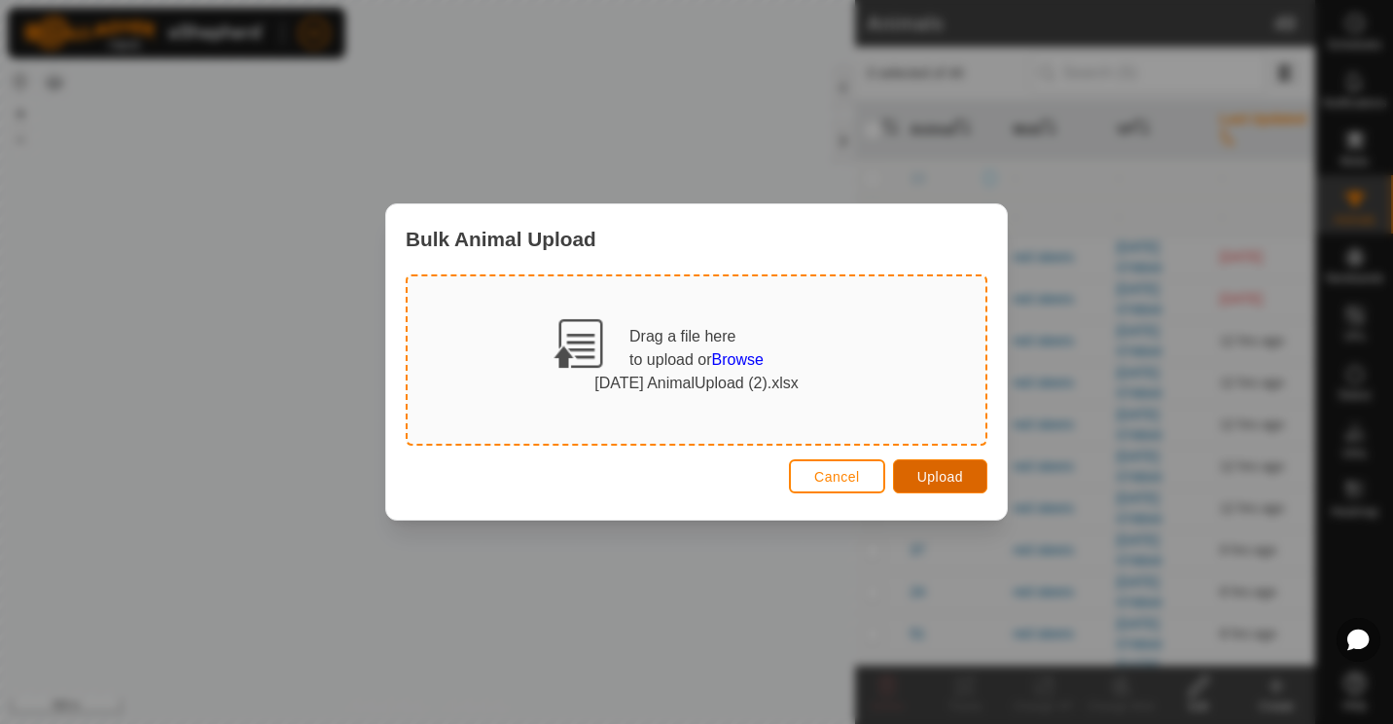
click at [931, 473] on span "Upload" at bounding box center [940, 477] width 46 height 16
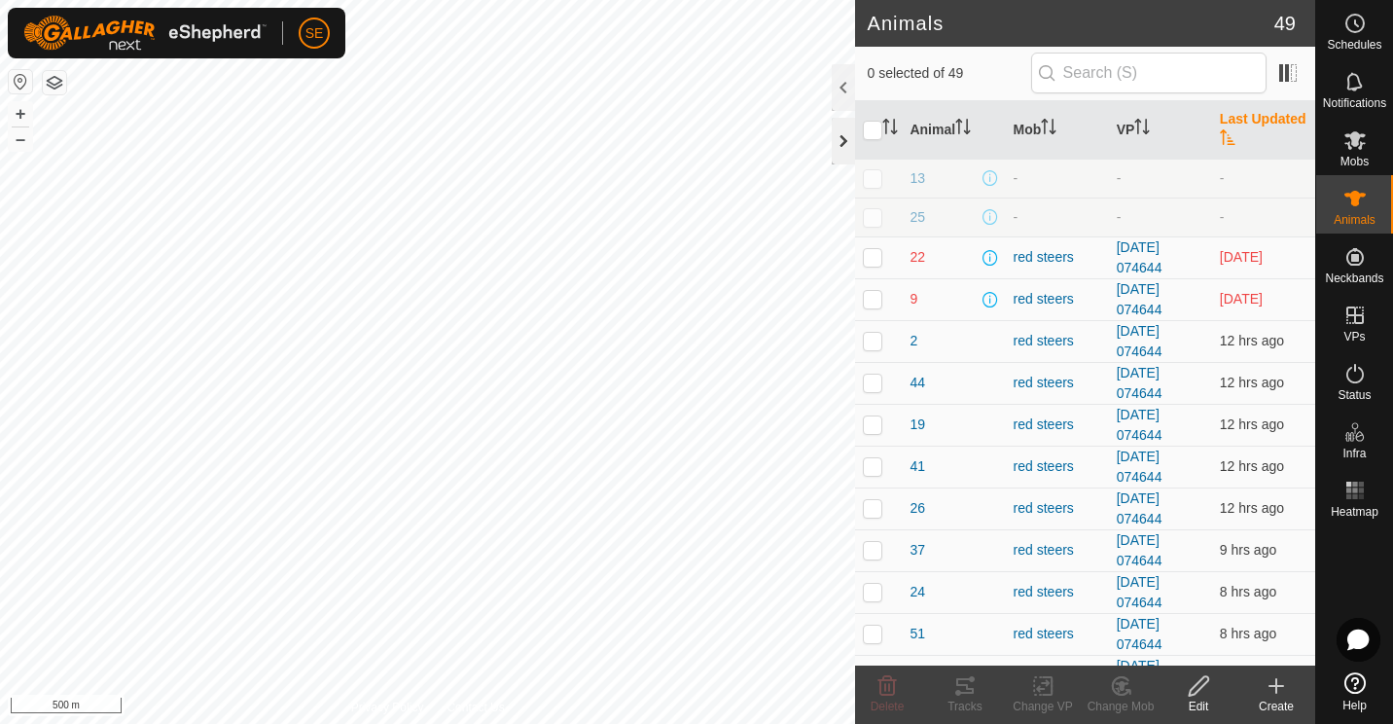
click at [842, 139] on div at bounding box center [843, 141] width 23 height 47
